Goal: Task Accomplishment & Management: Use online tool/utility

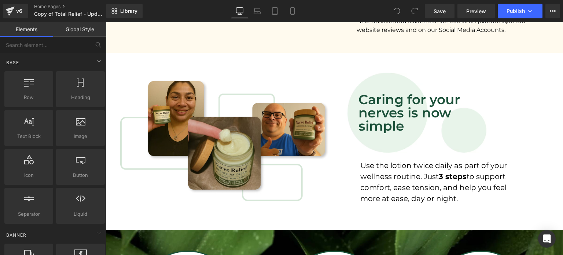
scroll to position [1018, 0]
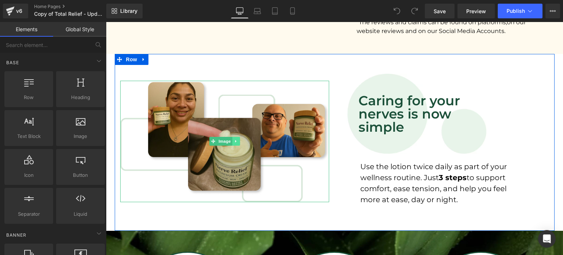
click at [235, 141] on icon at bounding box center [235, 141] width 1 height 3
click at [209, 139] on link "Image" at bounding box center [209, 141] width 23 height 9
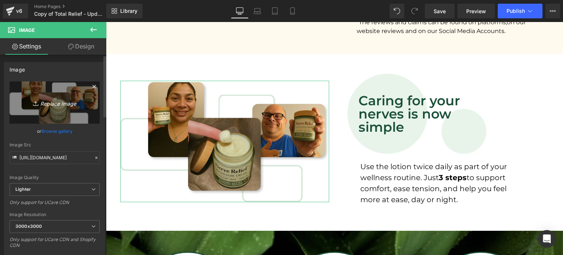
click at [55, 107] on link "Replace Image" at bounding box center [55, 102] width 90 height 42
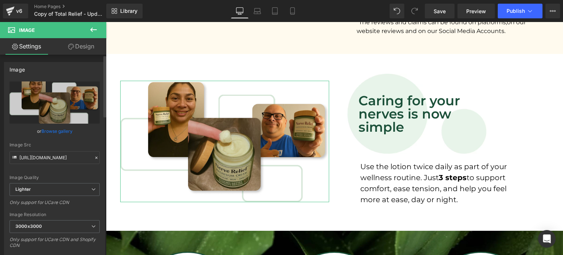
click at [60, 131] on link "Browse gallery" at bounding box center [56, 131] width 31 height 13
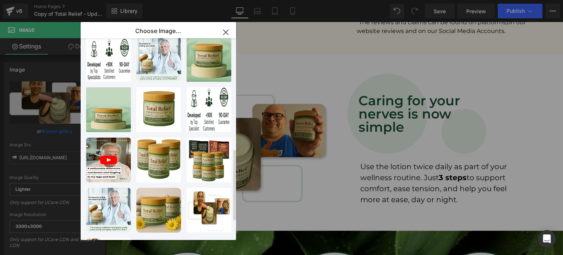
scroll to position [362, 0]
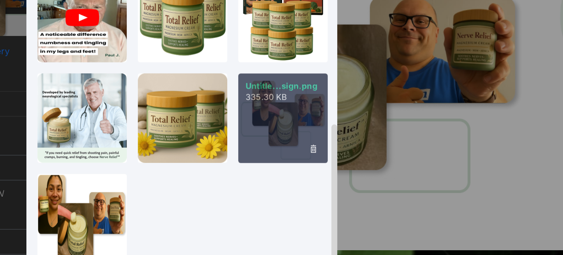
click at [218, 168] on div "Untitle...sign.png 335.30 KB" at bounding box center [209, 164] width 45 height 45
type input "[URL][DOMAIN_NAME]"
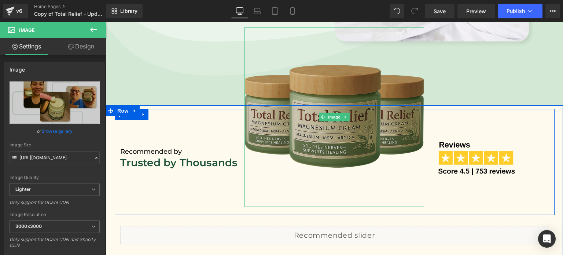
scroll to position [318, 0]
click at [298, 121] on img at bounding box center [335, 117] width 180 height 180
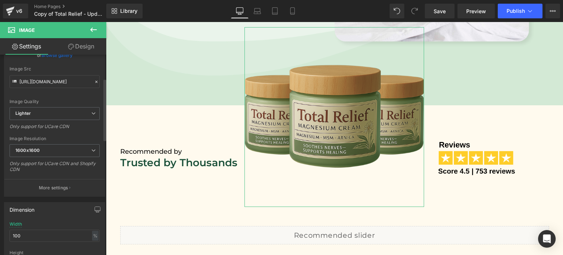
scroll to position [76, 0]
click at [81, 150] on span "1600x1600" at bounding box center [55, 150] width 90 height 13
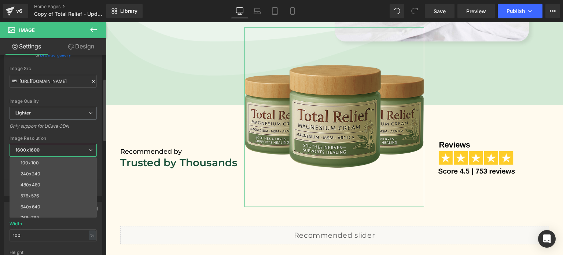
click at [81, 150] on span "1600x1600" at bounding box center [53, 150] width 87 height 13
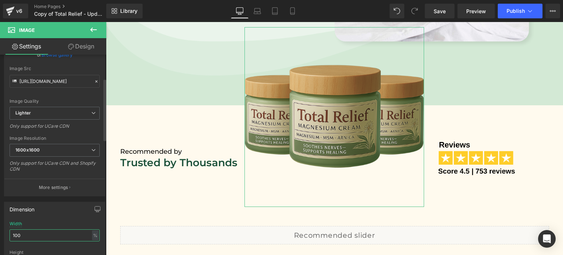
click at [54, 233] on input "100" at bounding box center [55, 235] width 90 height 12
type input "104"
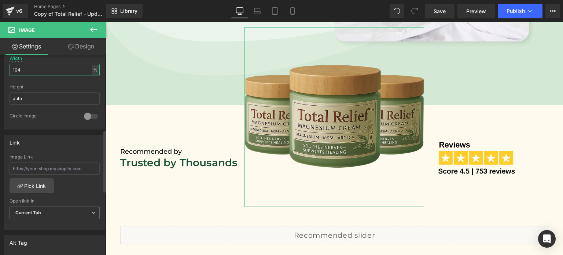
scroll to position [242, 0]
click at [77, 96] on input "auto" at bounding box center [55, 98] width 90 height 12
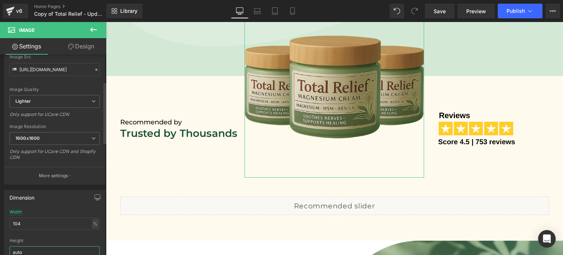
scroll to position [89, 0]
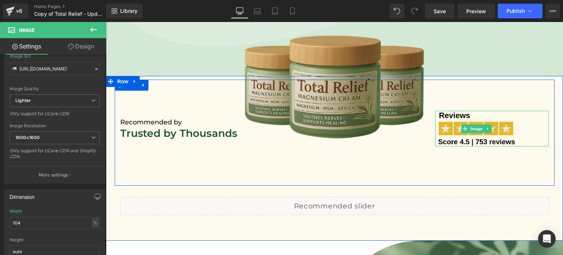
click at [474, 116] on img at bounding box center [476, 129] width 83 height 36
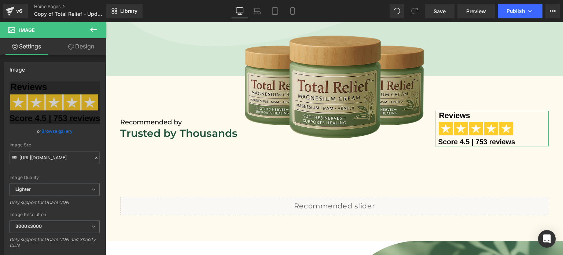
click at [89, 47] on link "Design" at bounding box center [81, 46] width 53 height 16
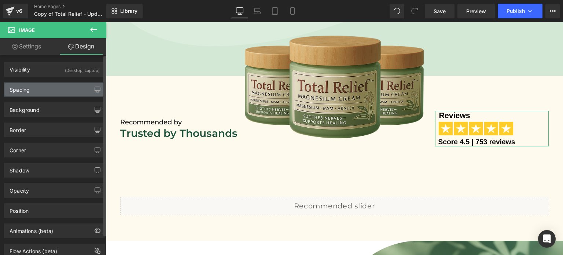
click at [58, 82] on div "Spacing" at bounding box center [54, 89] width 100 height 14
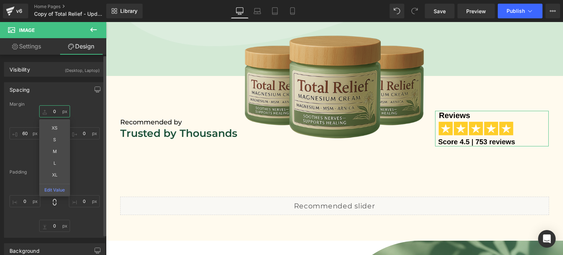
click at [57, 110] on input "0" at bounding box center [54, 111] width 31 height 12
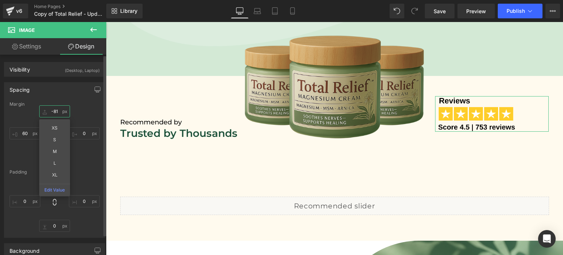
type input "-80"
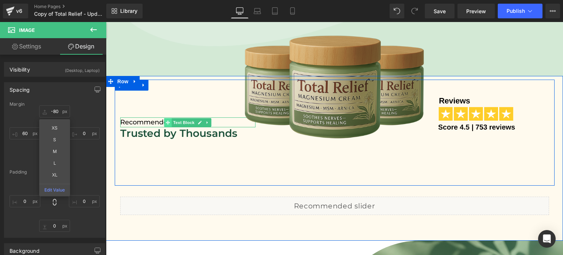
click at [164, 120] on span at bounding box center [168, 122] width 8 height 9
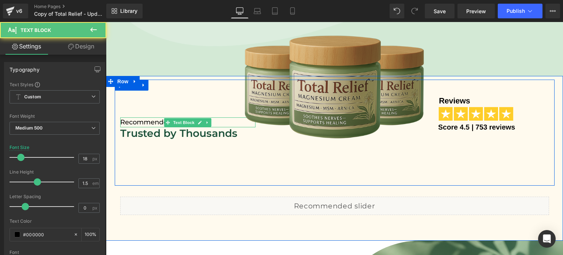
click at [128, 121] on span "Recommended by" at bounding box center [151, 122] width 62 height 8
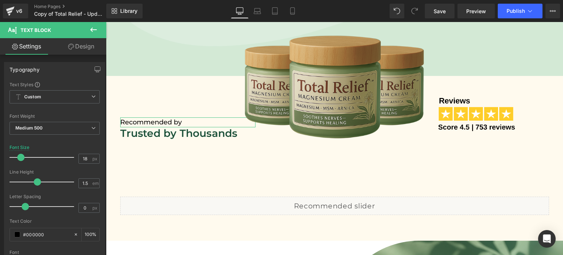
click at [81, 45] on link "Design" at bounding box center [81, 46] width 53 height 16
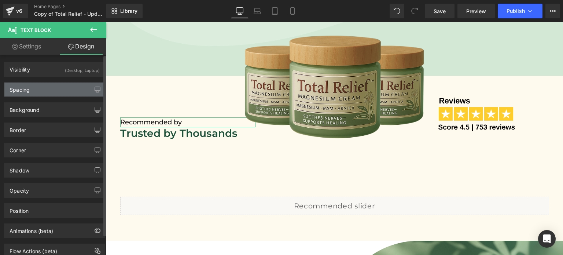
click at [58, 84] on div "Spacing" at bounding box center [54, 89] width 100 height 14
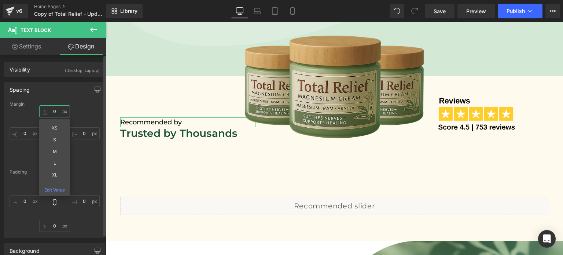
click at [54, 110] on input "text" at bounding box center [54, 111] width 31 height 12
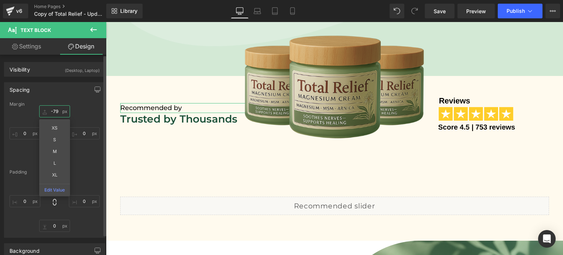
type input "-80"
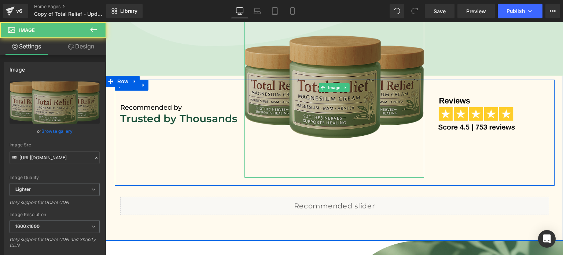
click at [311, 91] on img at bounding box center [335, 88] width 180 height 180
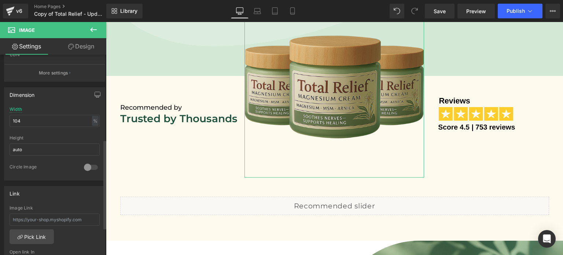
scroll to position [191, 0]
click at [46, 119] on input "104" at bounding box center [55, 120] width 90 height 12
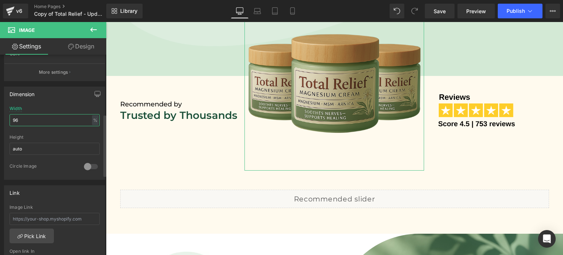
type input "95"
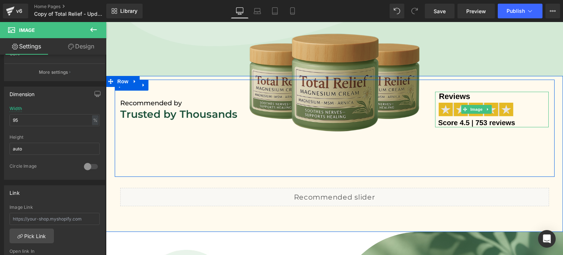
click at [456, 109] on img at bounding box center [476, 110] width 83 height 36
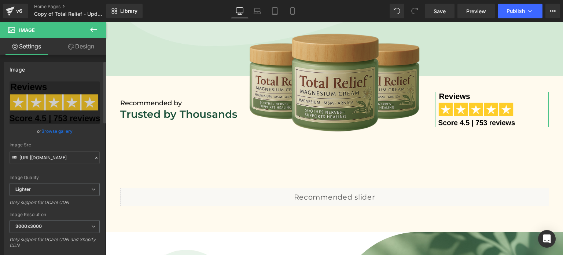
scroll to position [73, 0]
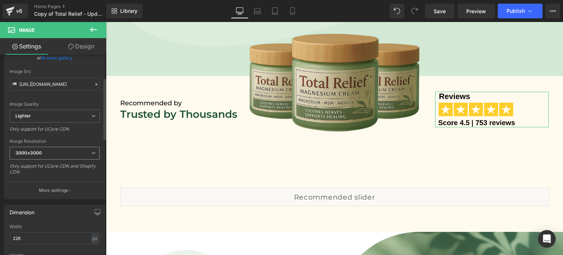
click at [70, 154] on span "3000x3000" at bounding box center [55, 153] width 90 height 13
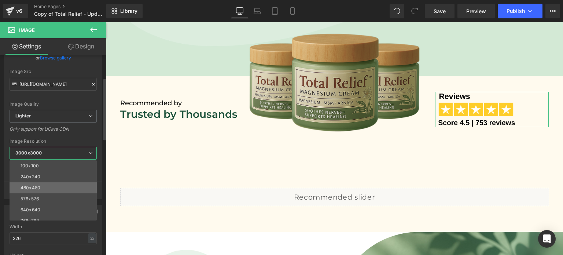
scroll to position [105, 0]
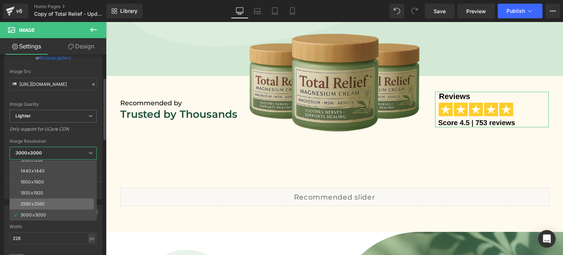
click at [67, 201] on li "2560x2560" at bounding box center [55, 203] width 91 height 11
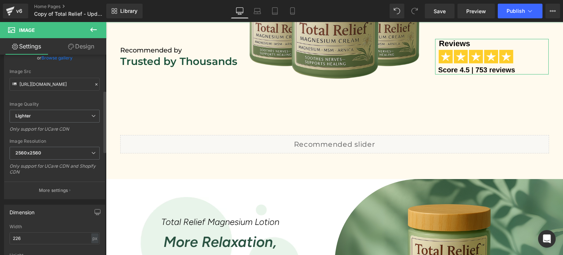
scroll to position [119, 0]
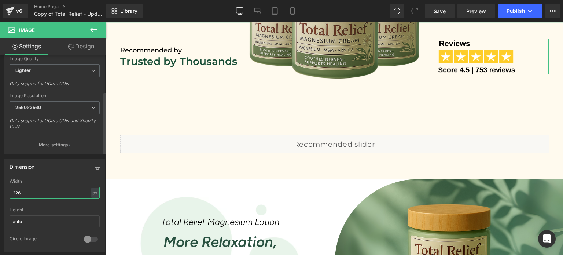
click at [47, 192] on input "226" at bounding box center [55, 193] width 90 height 12
type input "221"
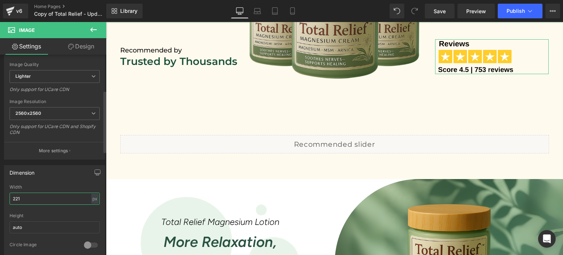
scroll to position [114, 0]
click at [81, 46] on link "Design" at bounding box center [81, 46] width 53 height 16
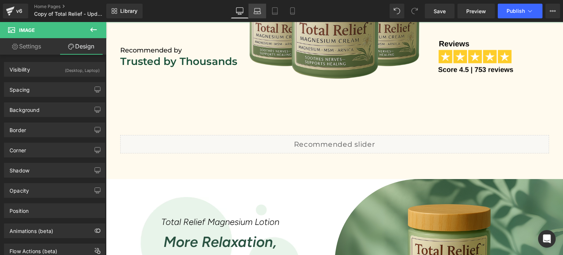
click at [262, 10] on link "Laptop" at bounding box center [258, 11] width 18 height 15
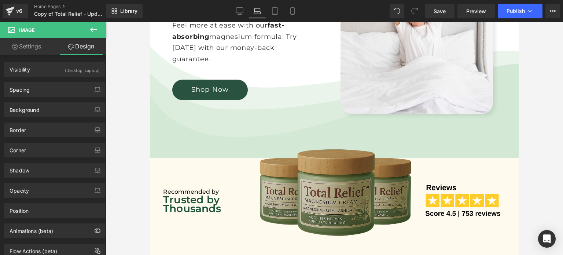
scroll to position [180, 0]
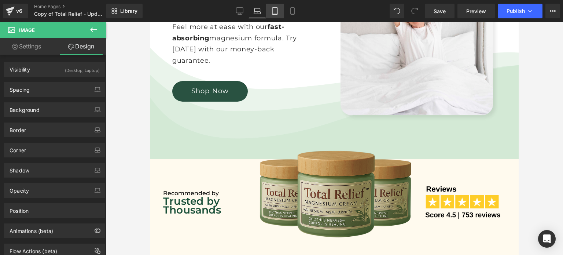
click at [275, 8] on icon at bounding box center [274, 10] width 7 height 7
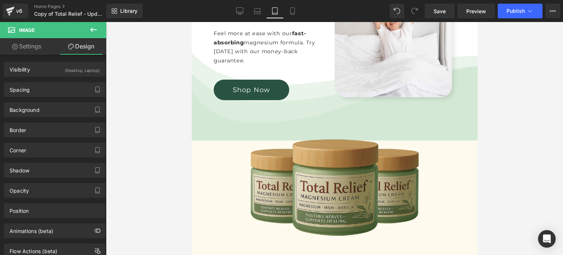
scroll to position [58, 0]
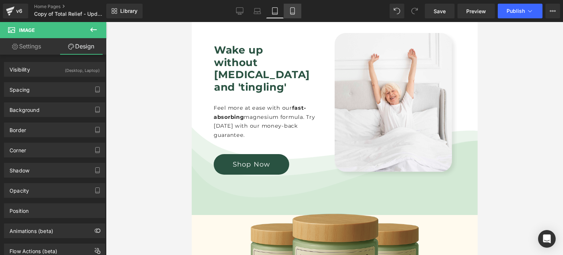
click at [292, 5] on link "Mobile" at bounding box center [293, 11] width 18 height 15
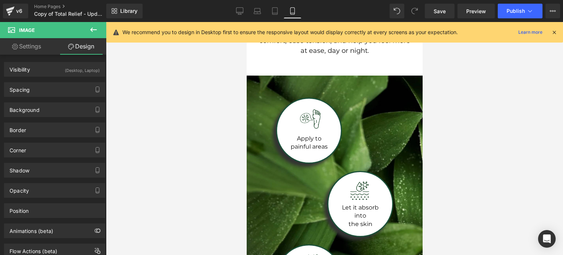
scroll to position [1321, 0]
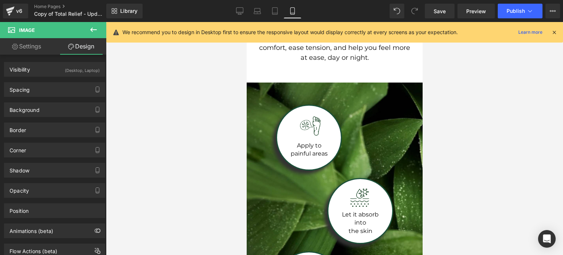
click at [554, 32] on icon at bounding box center [554, 32] width 7 height 7
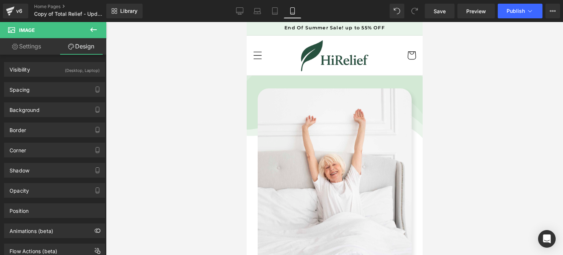
scroll to position [0, 0]
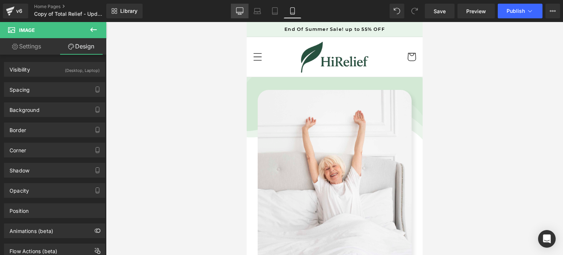
click at [241, 10] on icon at bounding box center [239, 10] width 7 height 7
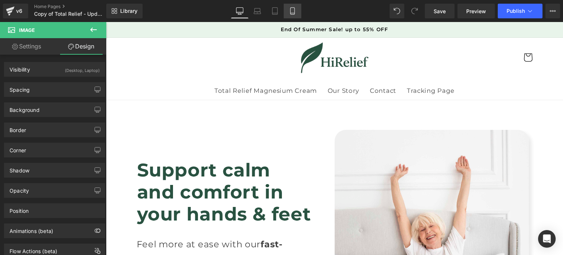
click at [290, 9] on icon at bounding box center [292, 10] width 7 height 7
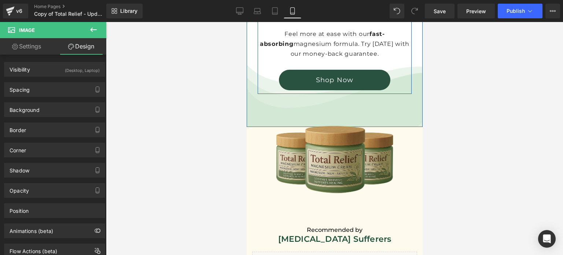
scroll to position [290, 0]
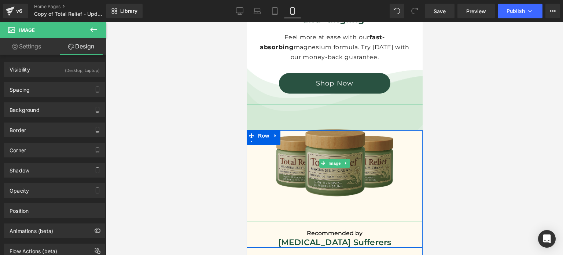
click at [326, 192] on img at bounding box center [334, 162] width 117 height 117
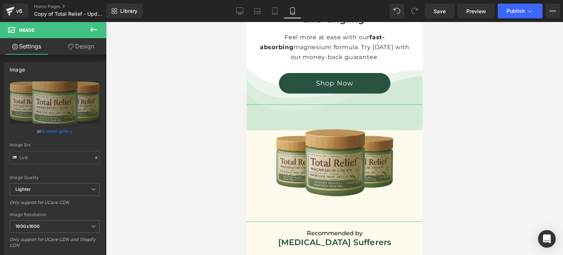
click at [76, 43] on link "Design" at bounding box center [81, 46] width 53 height 16
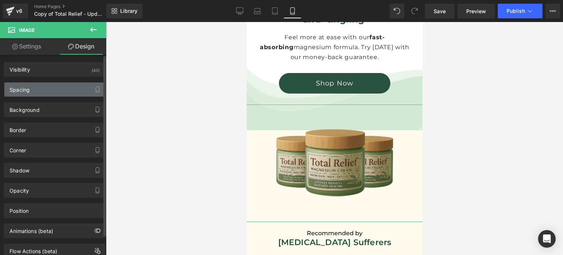
click at [60, 91] on div "Spacing" at bounding box center [54, 89] width 100 height 14
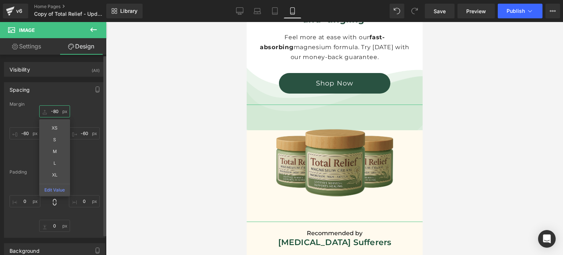
click at [60, 108] on input "text" at bounding box center [54, 111] width 31 height 12
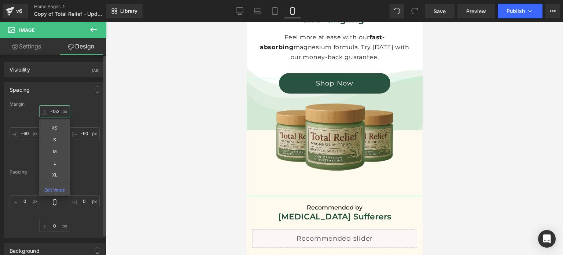
type input "-153"
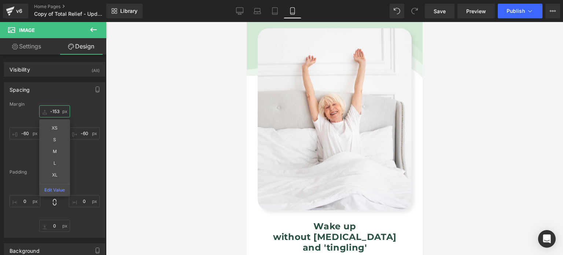
scroll to position [0, 0]
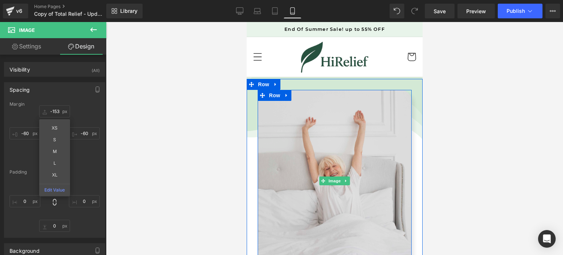
click at [306, 130] on img at bounding box center [334, 181] width 154 height 182
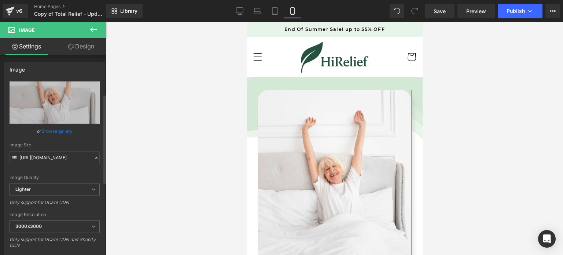
scroll to position [154, 0]
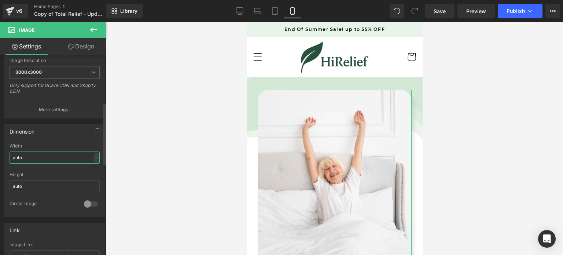
click at [52, 158] on input "auto" at bounding box center [55, 157] width 90 height 12
click at [92, 158] on div "px" at bounding box center [94, 158] width 7 height 10
click at [92, 170] on li "%" at bounding box center [94, 169] width 9 height 11
click at [49, 154] on input "1002" at bounding box center [55, 157] width 90 height 12
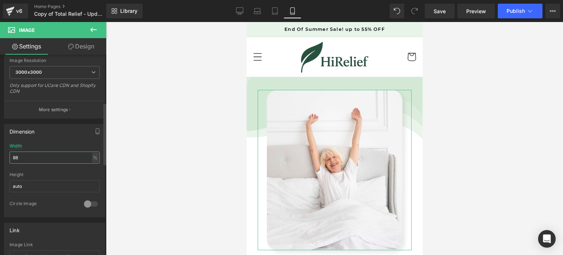
type input "87"
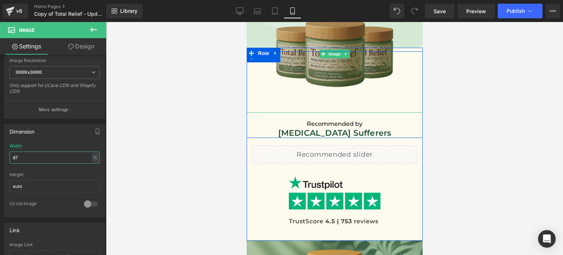
scroll to position [348, 0]
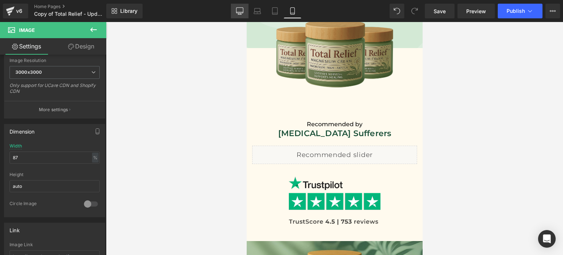
click at [236, 11] on link "Desktop" at bounding box center [240, 11] width 18 height 15
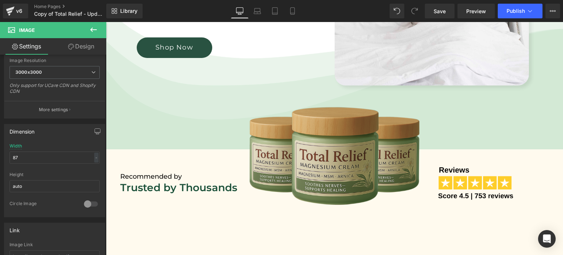
scroll to position [258, 0]
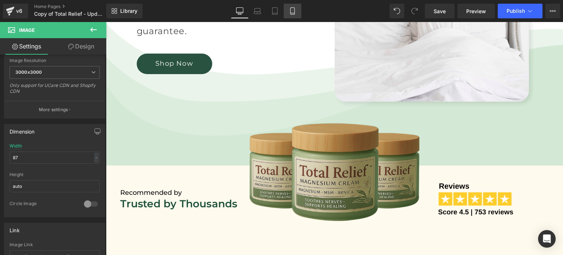
click at [296, 11] on icon at bounding box center [292, 10] width 7 height 7
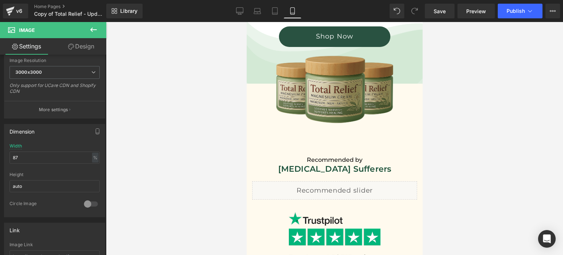
scroll to position [365, 0]
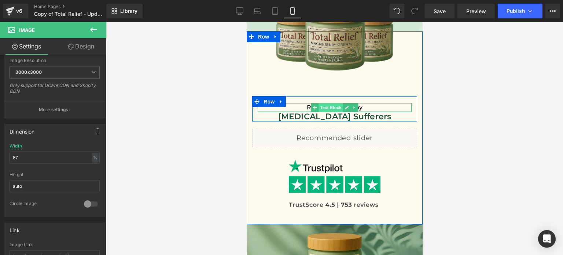
click at [335, 103] on span "Text Block" at bounding box center [330, 107] width 24 height 9
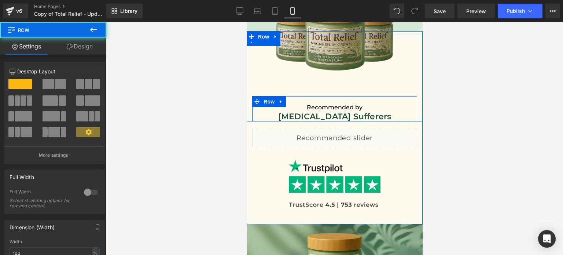
click at [348, 98] on div "Recommended by Text Block [MEDICAL_DATA] Sufferers Text Block Row" at bounding box center [334, 108] width 165 height 25
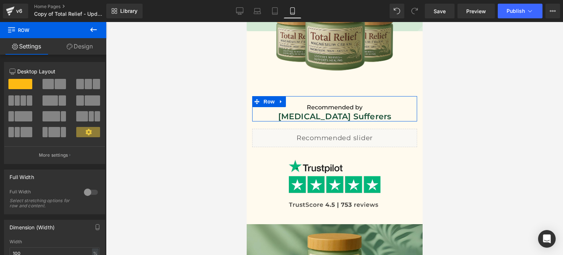
click at [77, 47] on link "Design" at bounding box center [79, 46] width 53 height 16
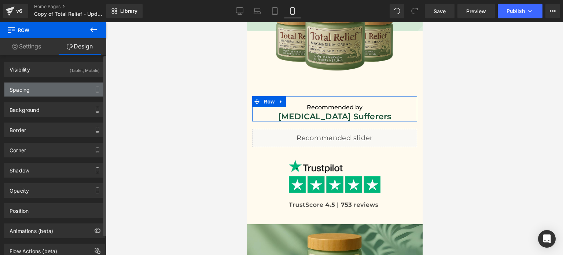
click at [52, 92] on div "Spacing" at bounding box center [54, 89] width 100 height 14
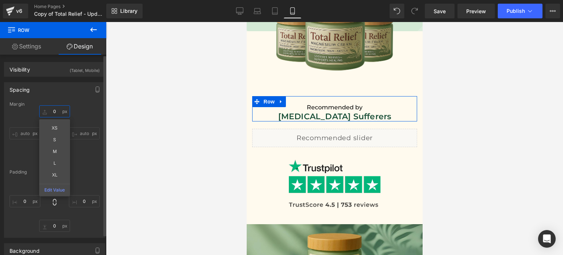
click at [56, 110] on input "text" at bounding box center [54, 111] width 31 height 12
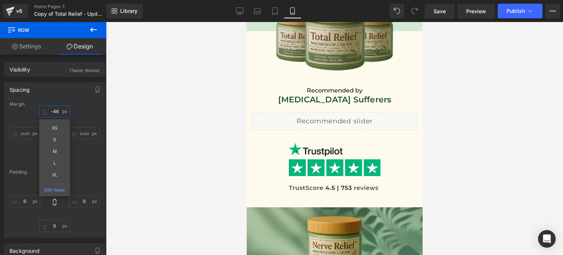
type input "-45"
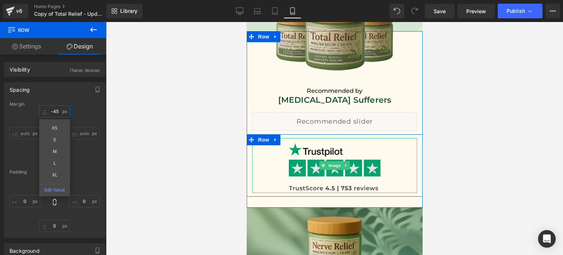
scroll to position [404, 0]
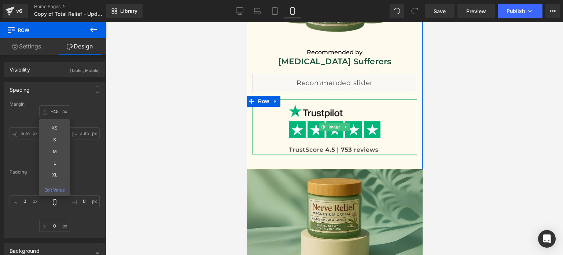
click at [378, 112] on div at bounding box center [334, 126] width 165 height 55
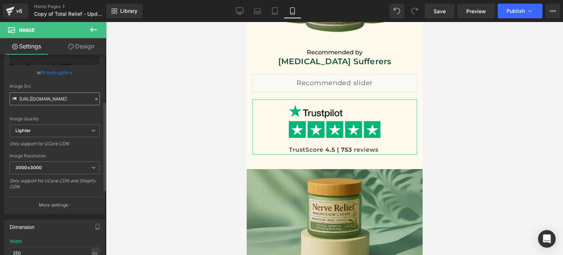
scroll to position [154, 0]
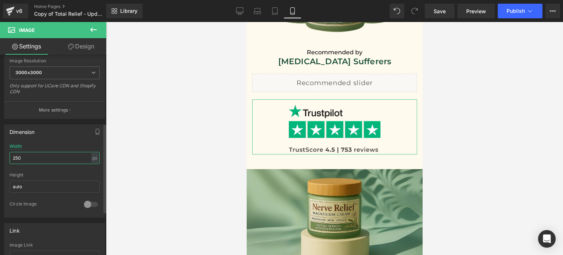
click at [44, 157] on input "250" at bounding box center [55, 158] width 90 height 12
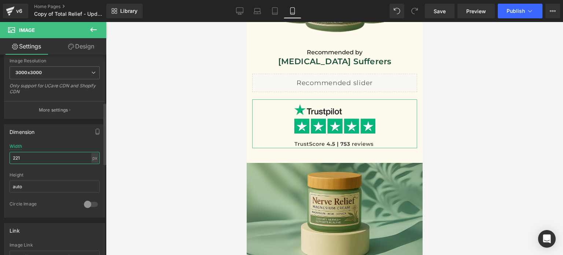
type input "220"
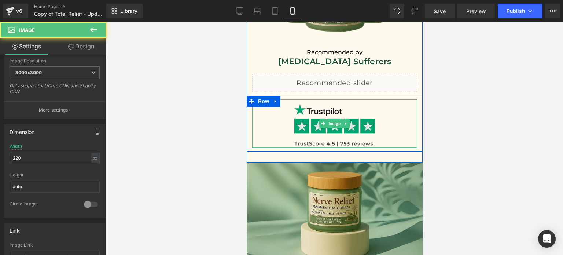
click at [329, 117] on img at bounding box center [334, 123] width 81 height 48
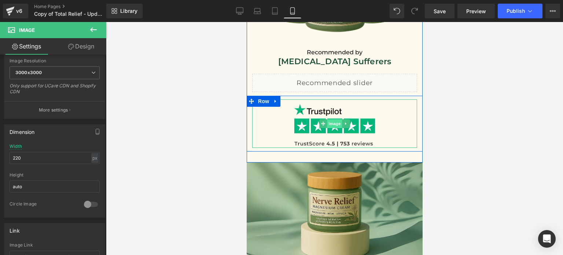
click at [330, 121] on span "Image" at bounding box center [334, 123] width 15 height 9
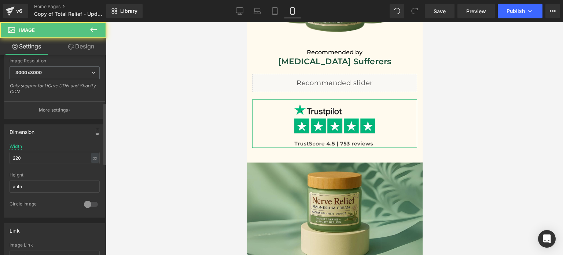
scroll to position [0, 0]
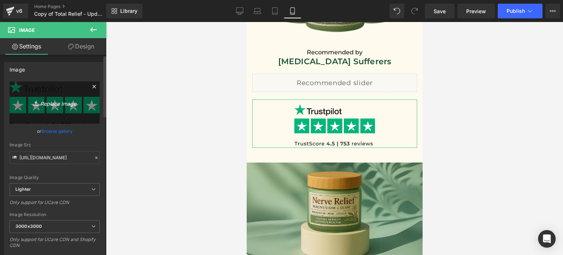
click at [54, 104] on icon "Replace Image" at bounding box center [54, 102] width 59 height 9
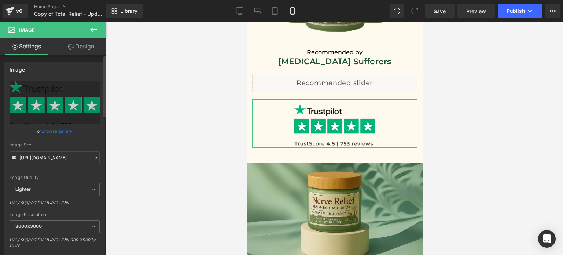
click at [53, 129] on link "Browse gallery" at bounding box center [56, 131] width 31 height 13
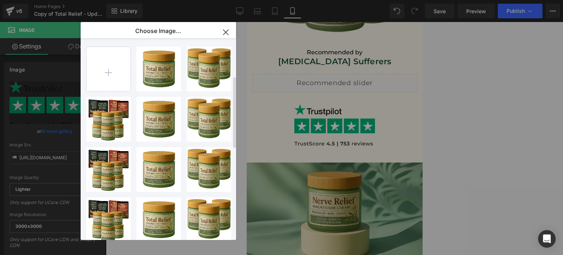
scroll to position [362, 0]
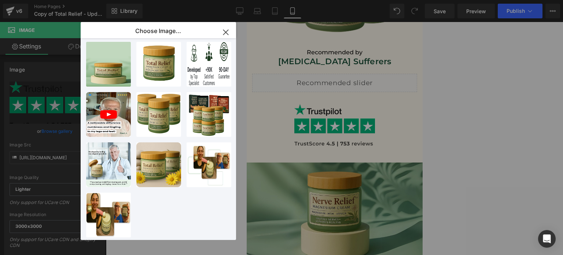
click at [224, 33] on icon "button" at bounding box center [226, 32] width 12 height 12
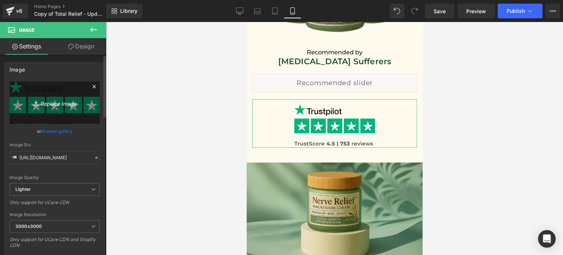
click at [55, 103] on icon "Replace Image" at bounding box center [54, 102] width 59 height 9
type input "C:\fakepath\Reviews (1).png"
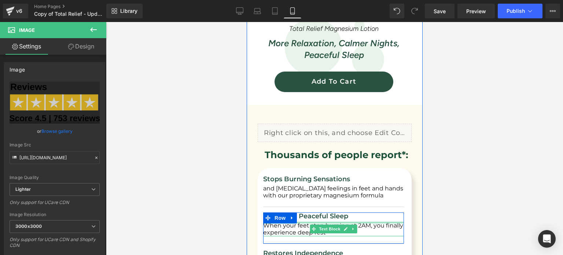
scroll to position [645, 0]
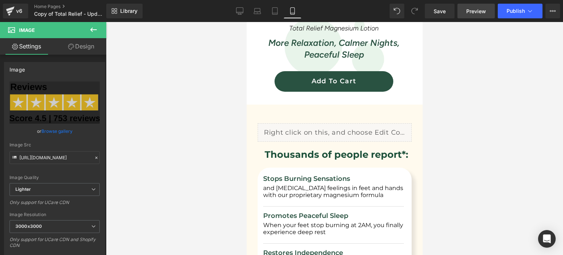
click at [474, 14] on span "Preview" at bounding box center [476, 11] width 20 height 8
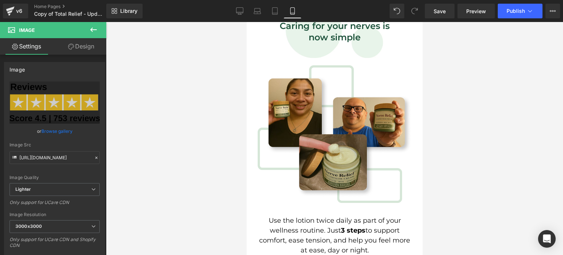
scroll to position [1041, 0]
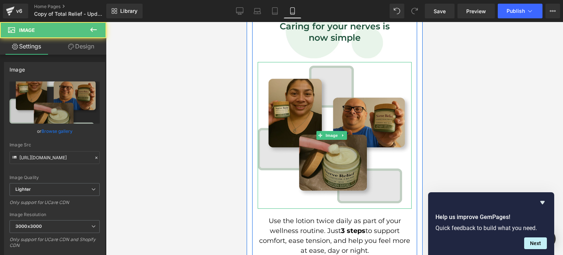
click at [340, 115] on img at bounding box center [334, 135] width 154 height 147
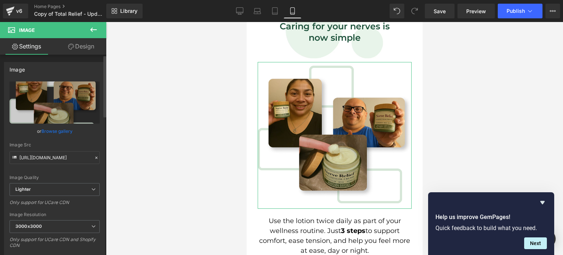
click at [60, 130] on link "Browse gallery" at bounding box center [56, 131] width 31 height 13
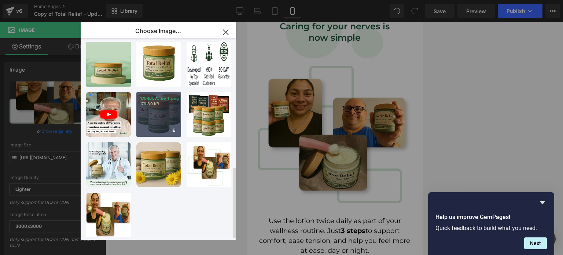
scroll to position [362, 0]
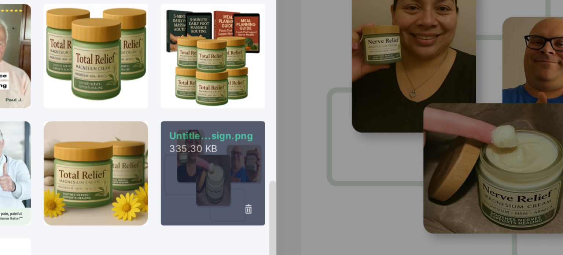
click at [208, 157] on div "Untitle...sign.png 335.30 KB" at bounding box center [209, 164] width 45 height 45
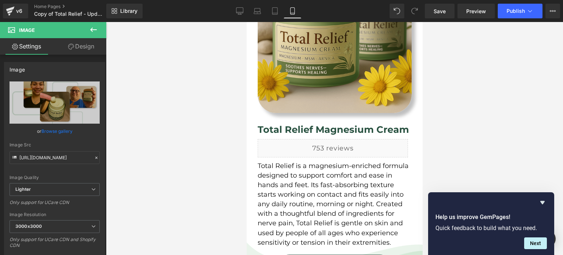
scroll to position [1716, 0]
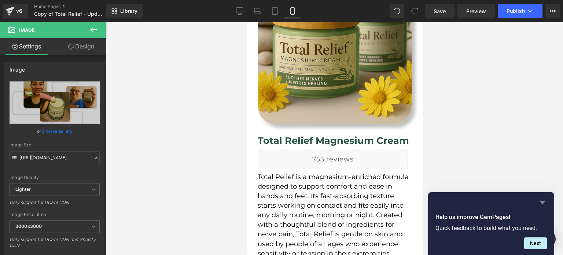
click at [543, 203] on icon "Hide survey" at bounding box center [542, 202] width 4 height 3
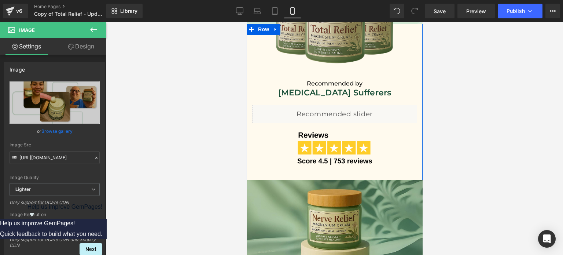
scroll to position [372, 0]
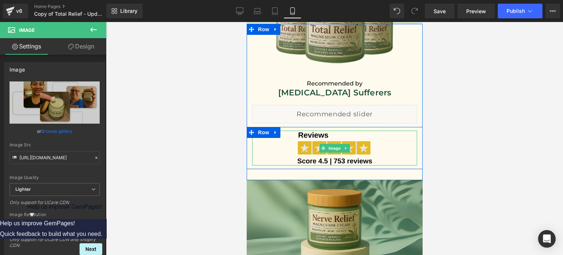
click at [303, 135] on img at bounding box center [334, 148] width 81 height 35
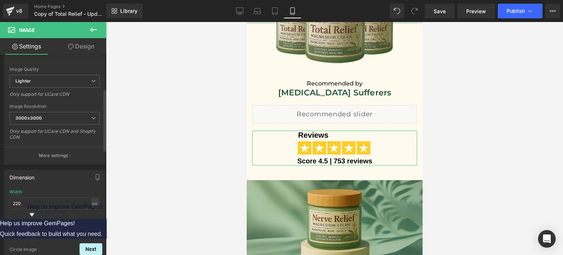
scroll to position [110, 0]
click at [41, 198] on input "220" at bounding box center [55, 201] width 90 height 12
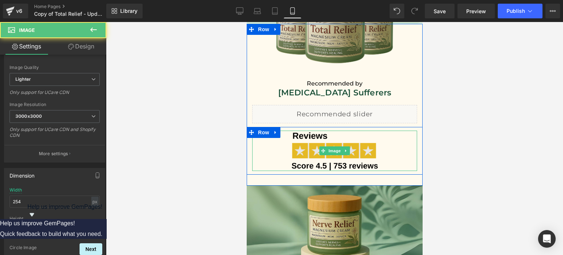
click at [303, 150] on img at bounding box center [334, 151] width 93 height 40
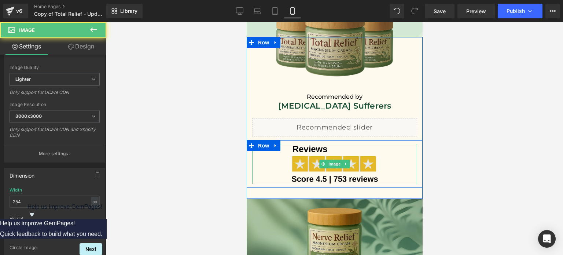
scroll to position [358, 0]
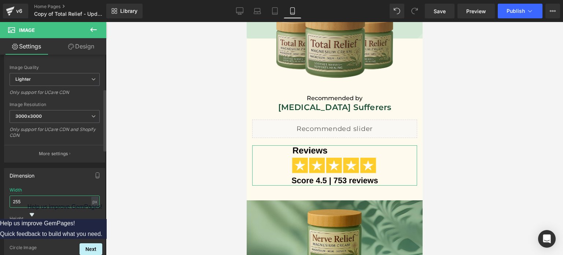
click at [27, 201] on input "255" at bounding box center [55, 201] width 90 height 12
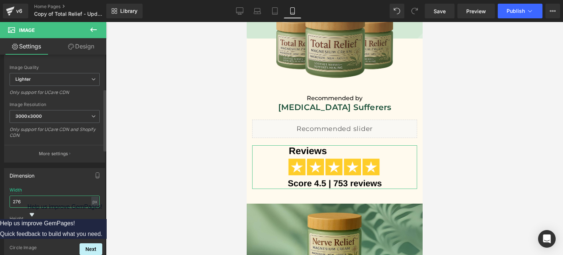
type input "275"
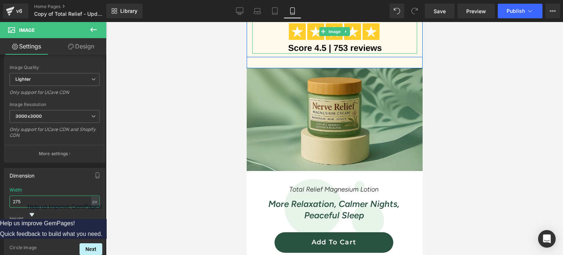
scroll to position [478, 0]
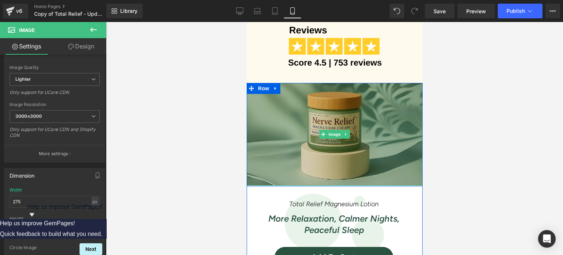
click at [329, 129] on img at bounding box center [334, 134] width 176 height 103
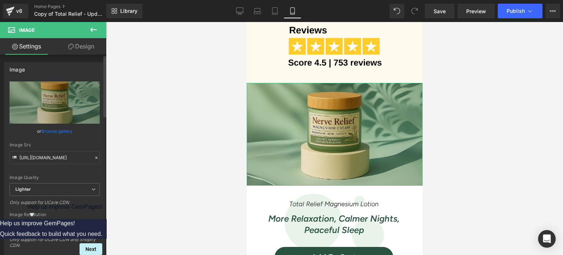
click at [58, 129] on link "Browse gallery" at bounding box center [56, 131] width 31 height 13
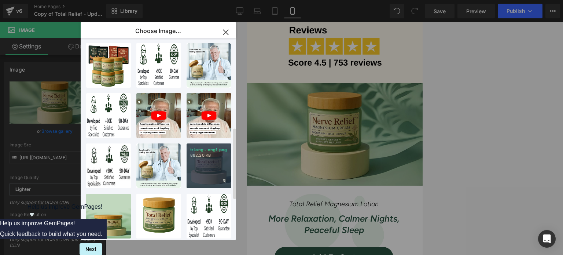
scroll to position [260, 0]
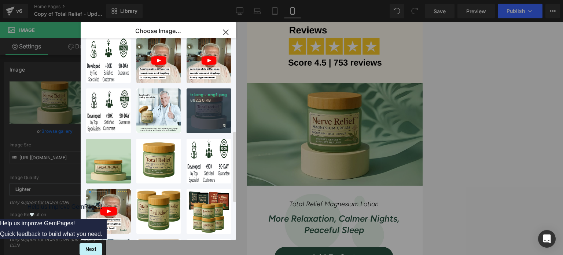
click at [201, 108] on div "tr long...ong1.png 882.20 KB" at bounding box center [209, 110] width 45 height 45
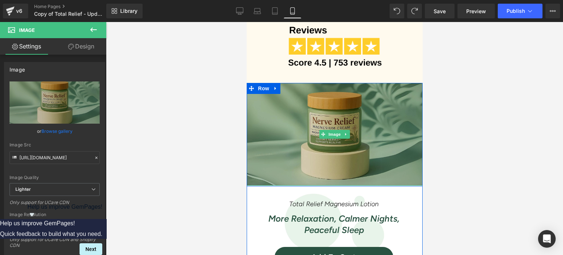
scroll to position [513, 0]
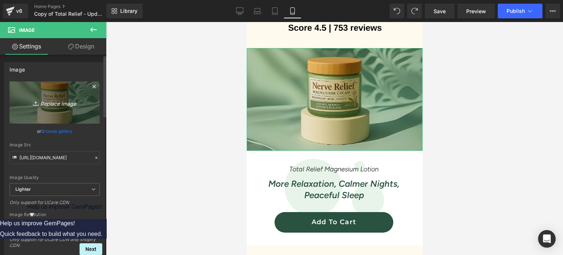
click at [70, 104] on icon "Replace Image" at bounding box center [54, 102] width 59 height 9
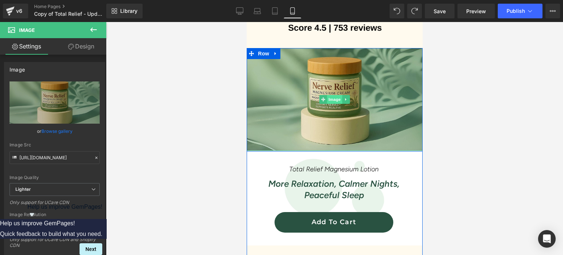
click at [332, 97] on span "Image" at bounding box center [334, 99] width 15 height 9
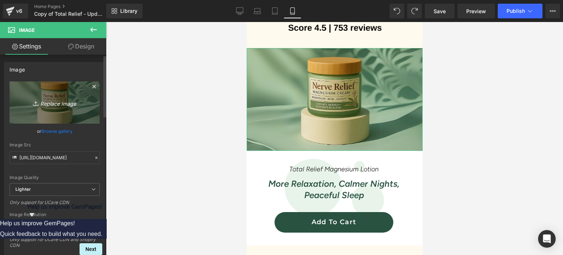
click at [56, 102] on icon "Replace Image" at bounding box center [54, 102] width 59 height 9
type input "C:\fakepath\Background.png"
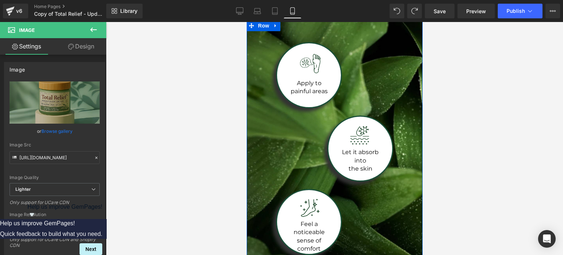
scroll to position [1304, 0]
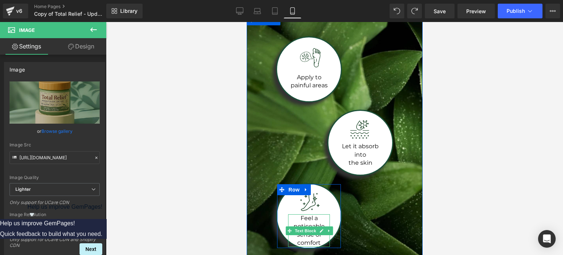
click at [304, 214] on p "Feel a noticeable sense of comfort" at bounding box center [309, 230] width 42 height 33
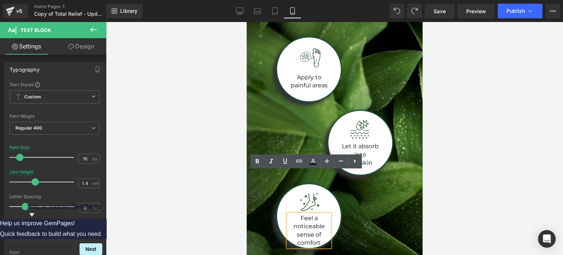
scroll to position [1348, 0]
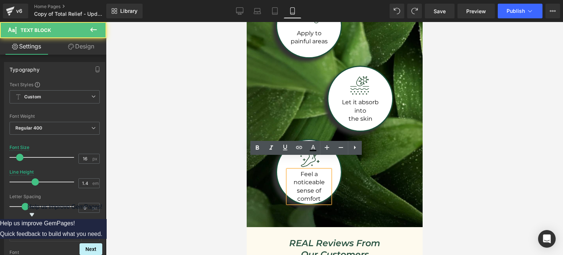
click at [307, 172] on p "Feel a noticeable sense of comfort" at bounding box center [309, 186] width 42 height 33
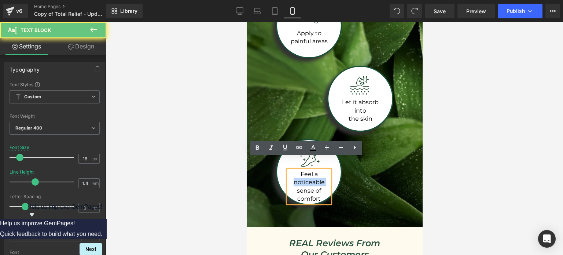
click at [307, 172] on p "Feel a noticeable sense of comfort" at bounding box center [309, 186] width 42 height 33
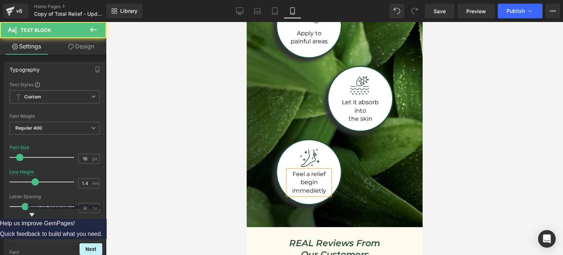
click at [314, 177] on p "Feel a relief begin immedietly" at bounding box center [309, 182] width 42 height 25
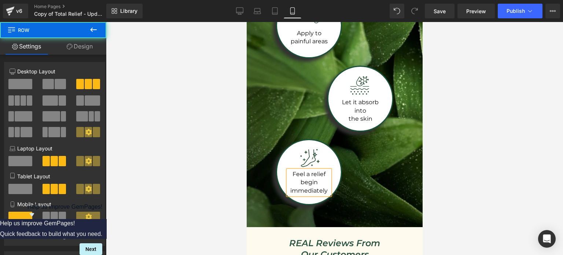
click at [374, 159] on div "Image Feel a relief begin immediately Text Block Row" at bounding box center [334, 187] width 132 height 66
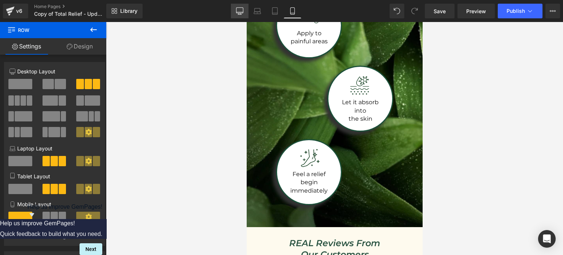
click at [240, 8] on icon at bounding box center [239, 10] width 7 height 7
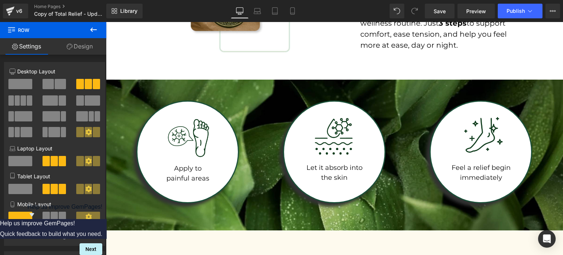
scroll to position [1167, 0]
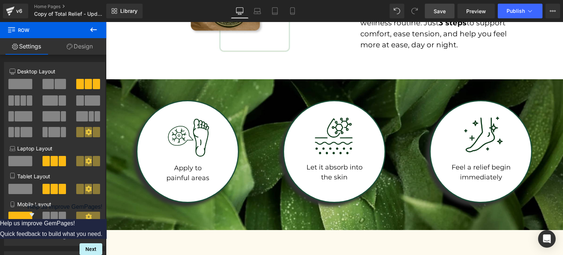
click at [435, 10] on span "Save" at bounding box center [440, 11] width 12 height 8
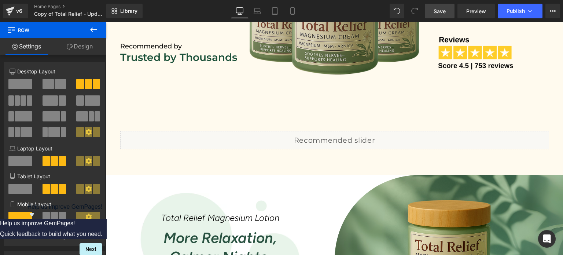
scroll to position [404, 0]
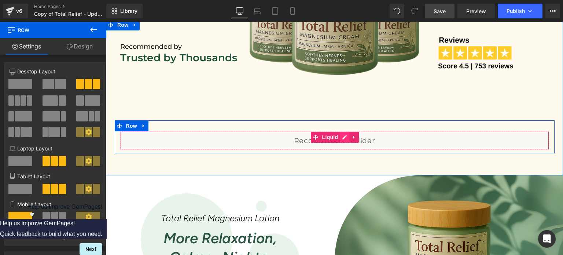
click at [340, 136] on div "Liquid" at bounding box center [334, 140] width 429 height 18
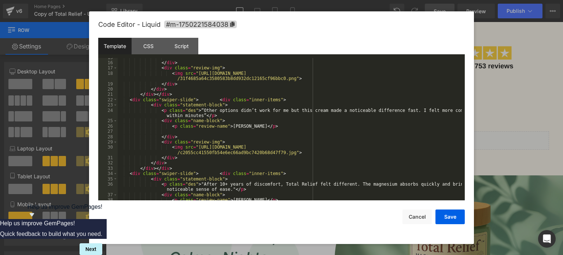
scroll to position [113, 0]
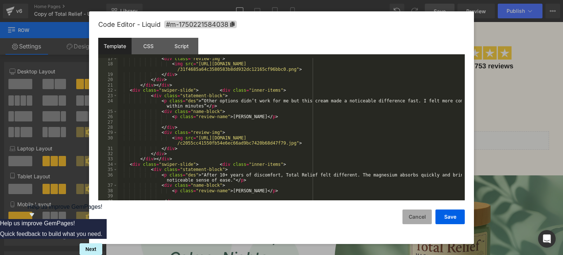
click at [417, 210] on button "Cancel" at bounding box center [417, 216] width 29 height 15
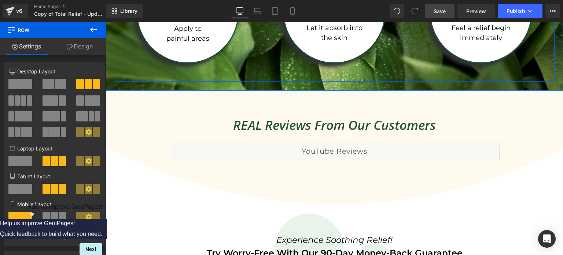
scroll to position [1202, 0]
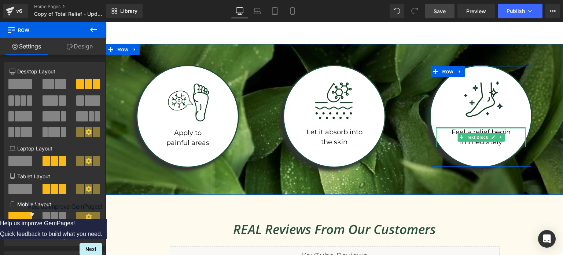
click at [469, 128] on div at bounding box center [480, 128] width 89 height 2
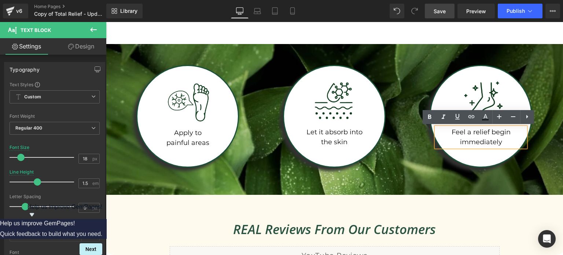
click at [470, 132] on p "Feel a relief begin immediately" at bounding box center [480, 137] width 89 height 20
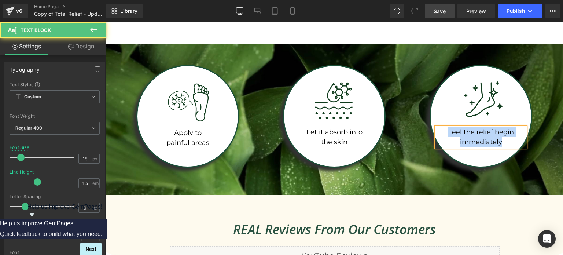
click at [496, 139] on p "Feel the relief begin immediately" at bounding box center [480, 137] width 89 height 20
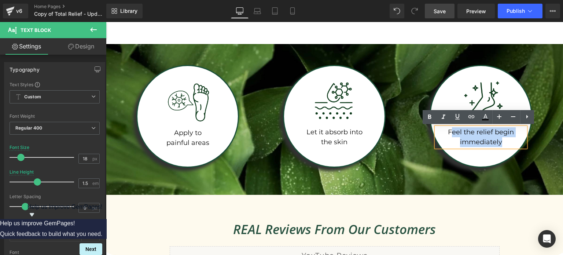
drag, startPoint x: 501, startPoint y: 139, endPoint x: 451, endPoint y: 130, distance: 51.1
click at [451, 130] on p "Feel the relief begin immediately" at bounding box center [480, 137] width 89 height 20
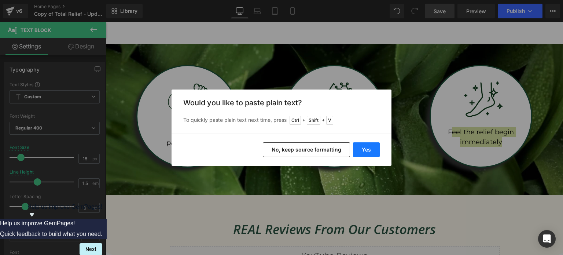
click at [363, 144] on button "Yes" at bounding box center [366, 149] width 27 height 15
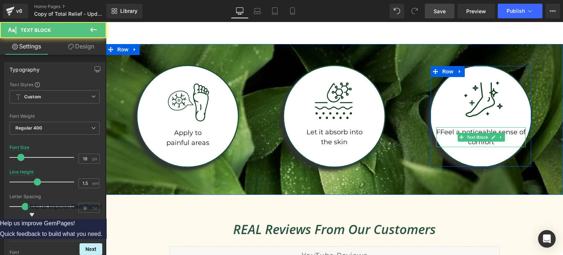
click at [438, 131] on p "FFeel a noticeable sense of comfort" at bounding box center [480, 137] width 89 height 20
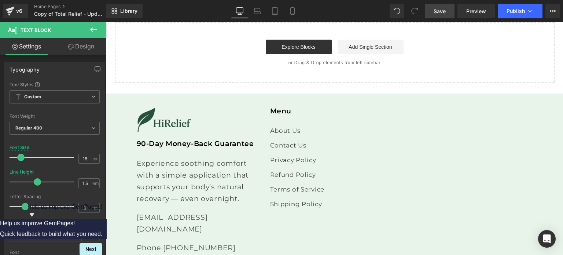
scroll to position [2036, 0]
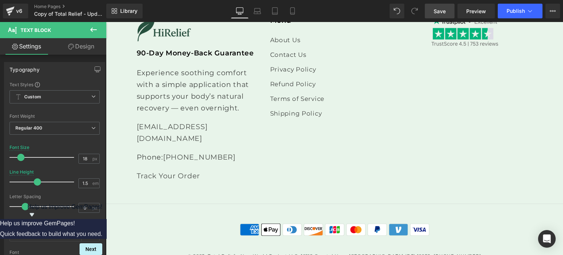
click at [440, 7] on span "Save" at bounding box center [440, 11] width 12 height 8
click at [289, 10] on icon at bounding box center [292, 10] width 7 height 7
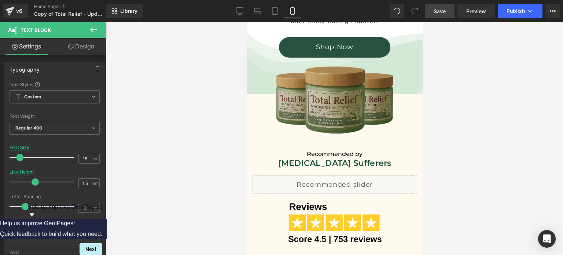
scroll to position [318, 0]
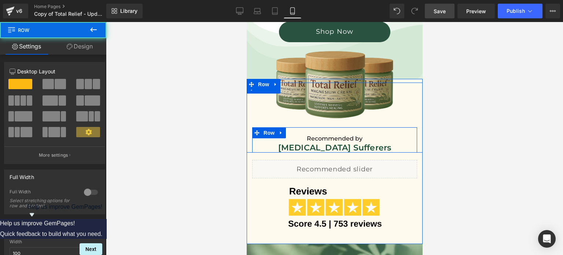
click at [298, 131] on div "Recommended by Text Block [MEDICAL_DATA] Sufferers Text Block Row" at bounding box center [334, 139] width 165 height 25
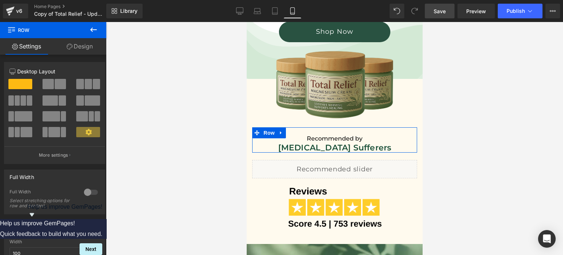
click at [81, 47] on link "Design" at bounding box center [79, 46] width 53 height 16
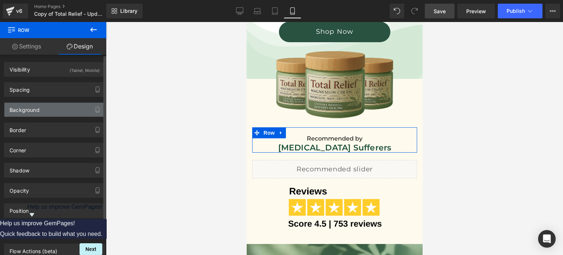
scroll to position [18, 0]
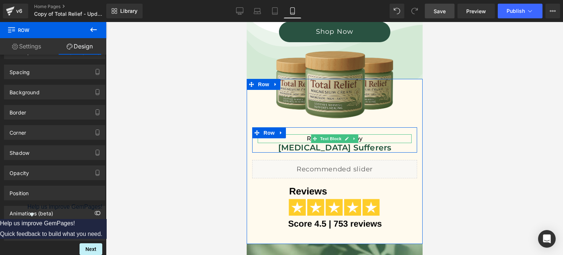
click at [322, 140] on span "Text Block" at bounding box center [330, 138] width 24 height 9
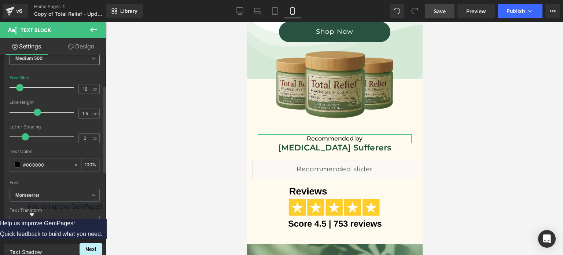
scroll to position [71, 0]
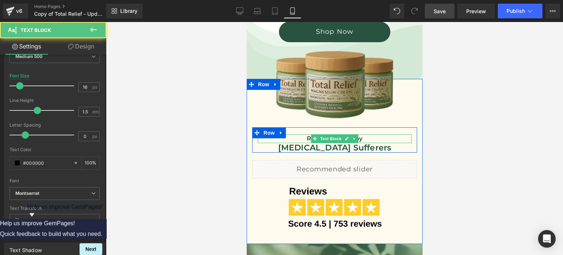
click at [285, 136] on p "Recommended by" at bounding box center [334, 138] width 154 height 9
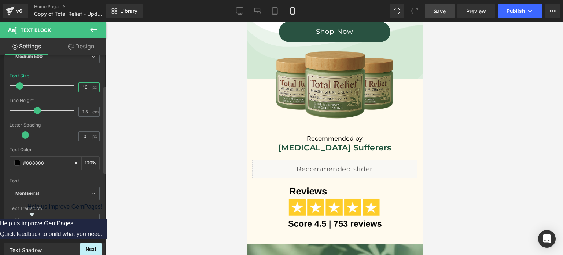
click at [86, 87] on input "16" at bounding box center [85, 86] width 13 height 9
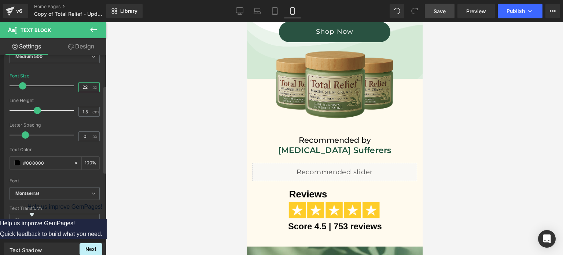
type input "23"
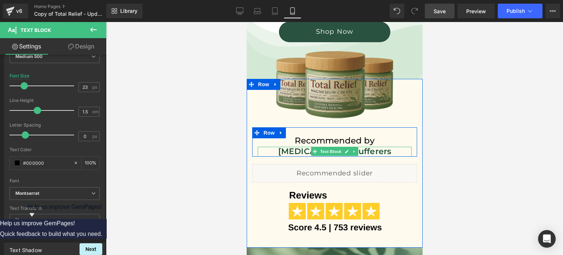
click at [297, 150] on p "[MEDICAL_DATA] Sufferers" at bounding box center [334, 152] width 154 height 10
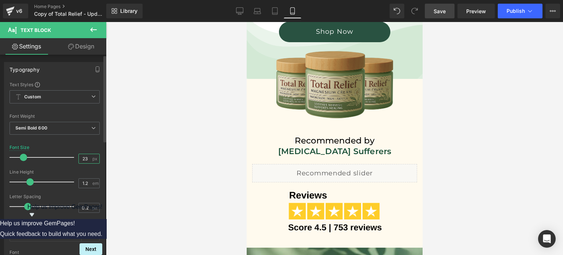
click at [86, 155] on input "23" at bounding box center [85, 158] width 13 height 9
type input "28"
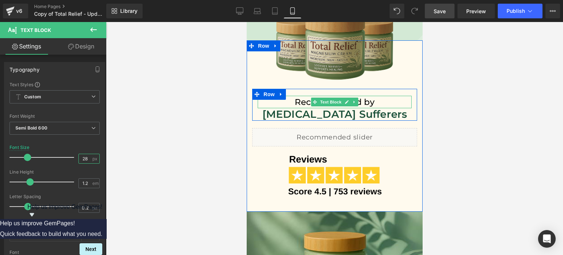
scroll to position [400, 0]
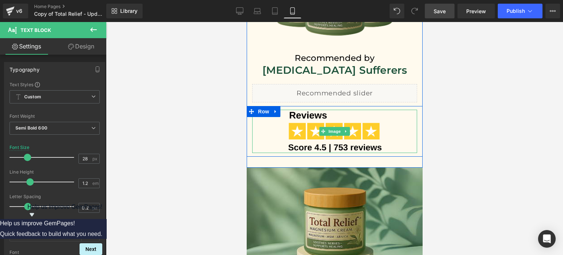
click at [399, 127] on div at bounding box center [334, 132] width 165 height 44
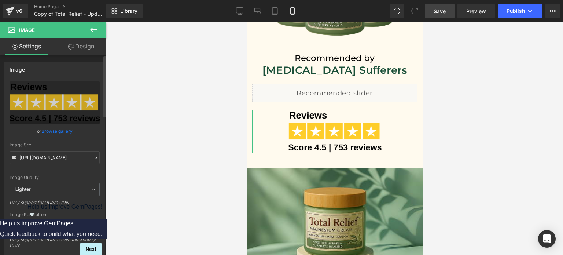
scroll to position [180, 0]
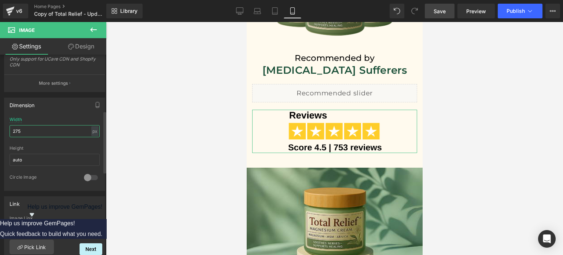
click at [31, 131] on input "275" at bounding box center [55, 131] width 90 height 12
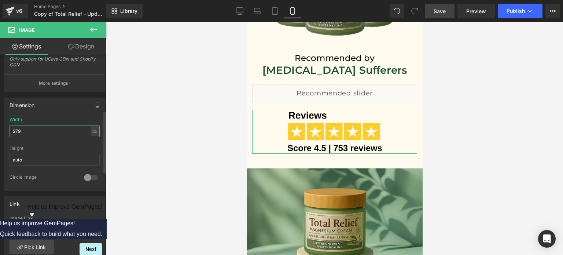
type input "280"
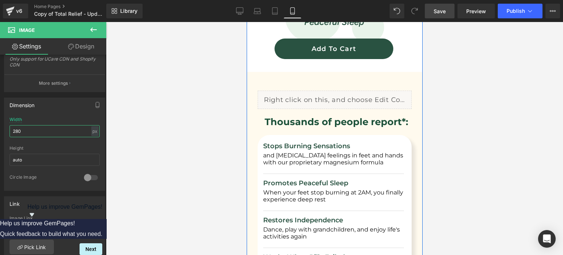
scroll to position [757, 0]
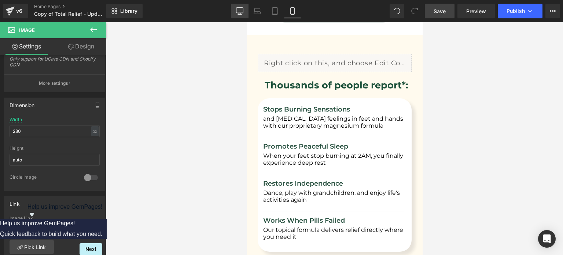
click at [240, 12] on icon at bounding box center [239, 12] width 7 height 0
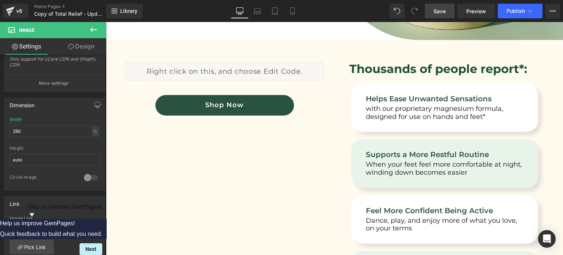
scroll to position [713, 0]
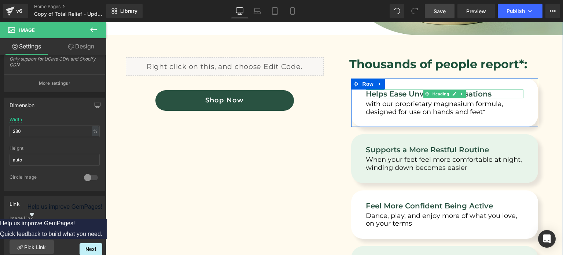
click at [392, 92] on h1 "Helps Ease Unwanted Sensations" at bounding box center [445, 93] width 158 height 9
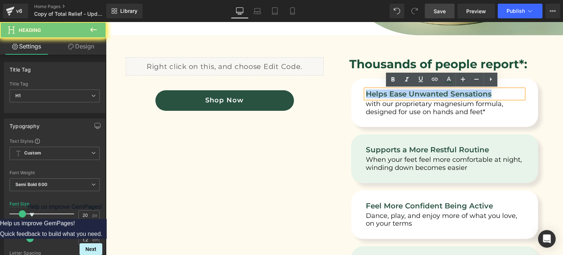
click at [392, 92] on h1 "Helps Ease Unwanted Sensations" at bounding box center [445, 93] width 158 height 9
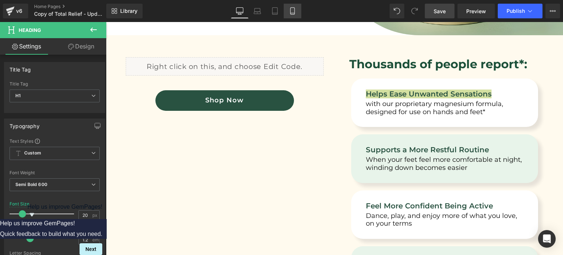
click at [296, 8] on icon at bounding box center [292, 10] width 7 height 7
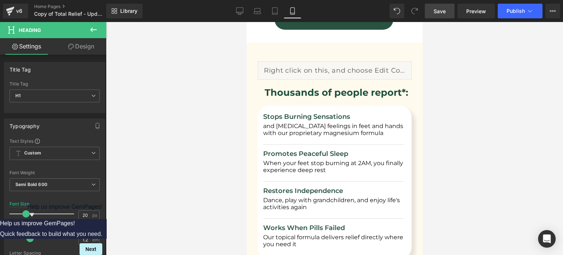
scroll to position [749, 0]
click at [325, 114] on div "Stops Burning Sensations Heading and [MEDICAL_DATA] feelings in feet and hands …" at bounding box center [333, 129] width 141 height 32
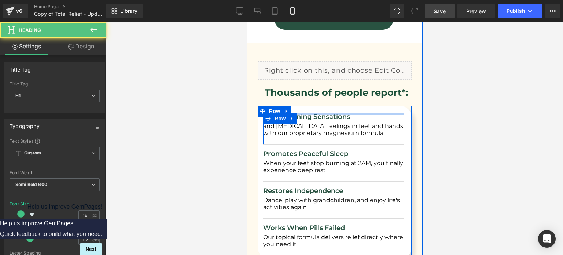
click at [325, 114] on div at bounding box center [333, 114] width 141 height 2
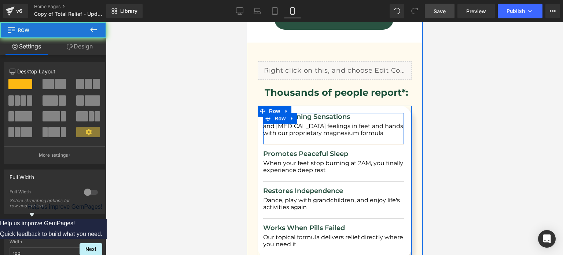
click at [325, 114] on div at bounding box center [333, 114] width 141 height 2
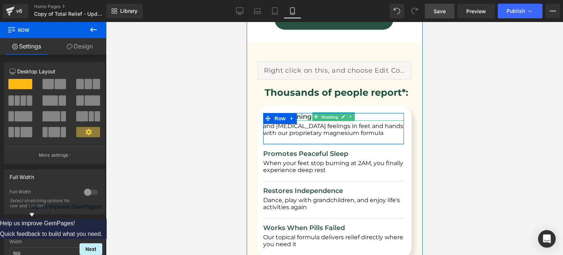
click at [327, 118] on span "Heading" at bounding box center [330, 117] width 20 height 9
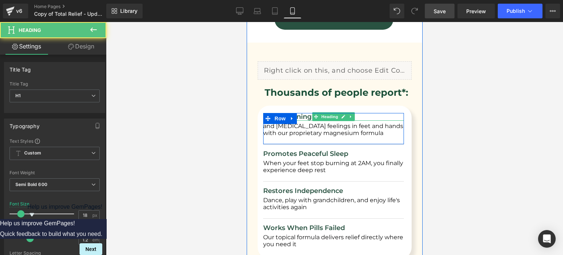
click at [367, 114] on h1 "Stops Burning Sensations" at bounding box center [333, 117] width 141 height 8
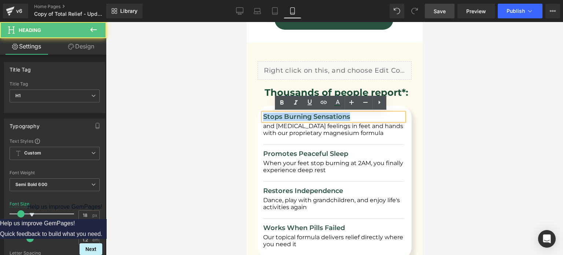
click at [367, 114] on h1 "Stops Burning Sensations" at bounding box center [333, 117] width 141 height 8
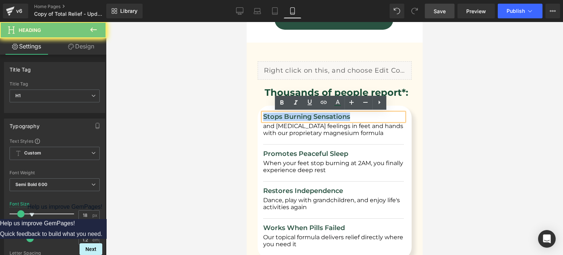
click at [367, 114] on h1 "Stops Burning Sensations" at bounding box center [333, 117] width 141 height 8
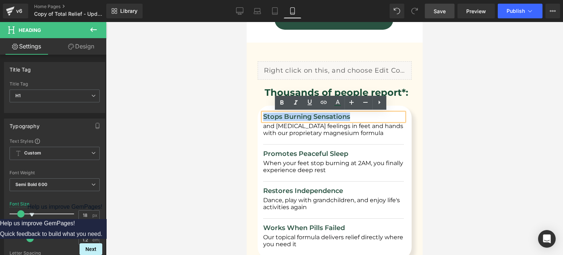
click at [367, 114] on h1 "Stops Burning Sensations" at bounding box center [333, 117] width 141 height 8
drag, startPoint x: 356, startPoint y: 115, endPoint x: 263, endPoint y: 115, distance: 92.4
click at [263, 115] on h1 "Stops Burning Sensations" at bounding box center [333, 117] width 141 height 8
paste div
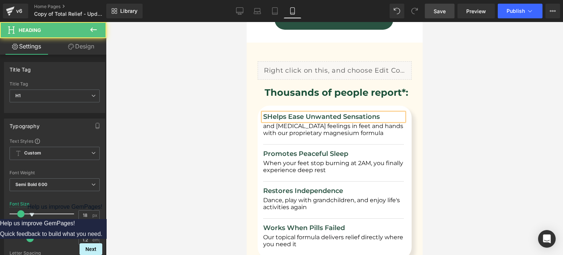
click at [263, 115] on h1 "SHelps Ease Unwanted Sensations" at bounding box center [333, 117] width 141 height 8
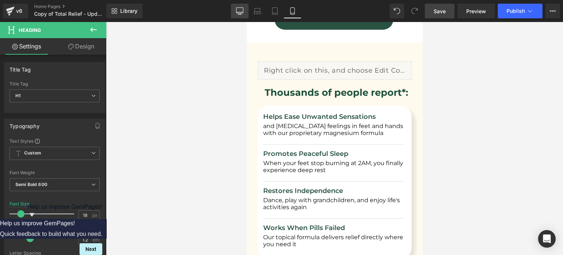
click at [243, 8] on icon at bounding box center [239, 10] width 7 height 7
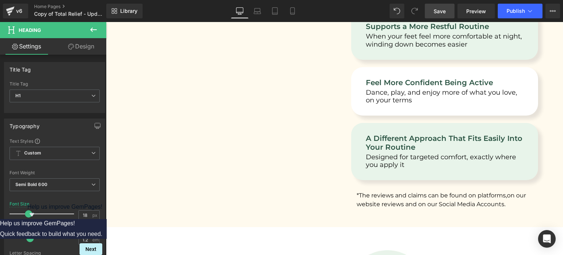
scroll to position [713, 0]
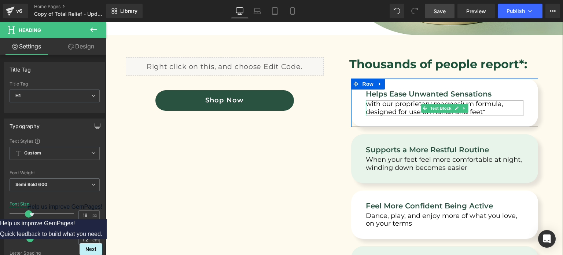
click at [388, 112] on p "with our proprietary magnesium formula, designed for use on hands and feet*" at bounding box center [445, 108] width 158 height 16
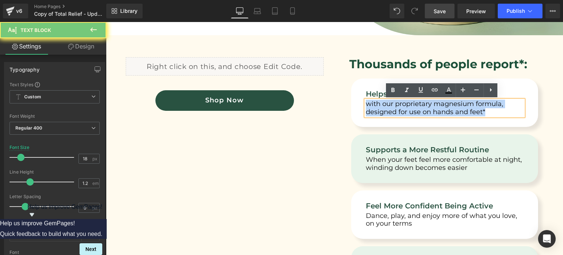
click at [388, 112] on p "with our proprietary magnesium formula, designed for use on hands and feet*" at bounding box center [445, 108] width 158 height 16
copy p "with our proprietary magnesium formula, designed for use on hands and feet*"
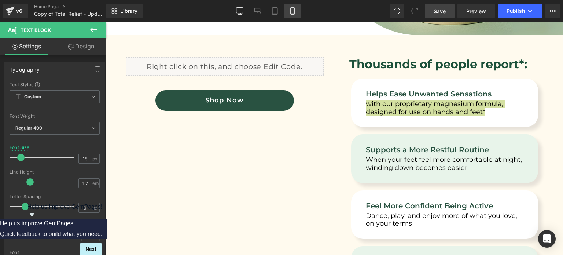
click at [293, 10] on icon at bounding box center [292, 10] width 7 height 7
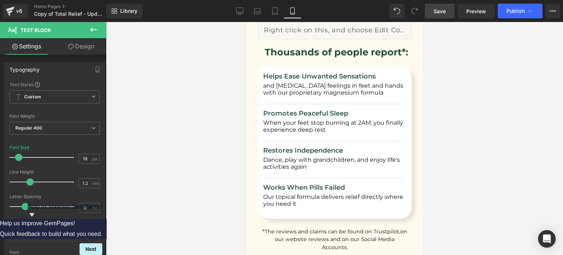
scroll to position [812, 0]
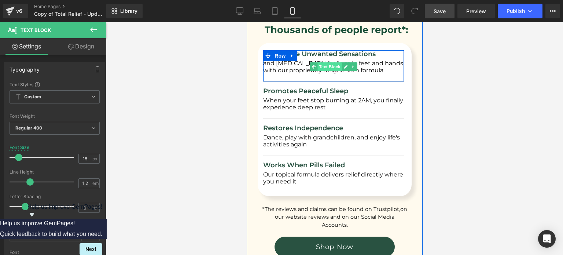
click at [334, 69] on span "Text Block" at bounding box center [329, 66] width 24 height 9
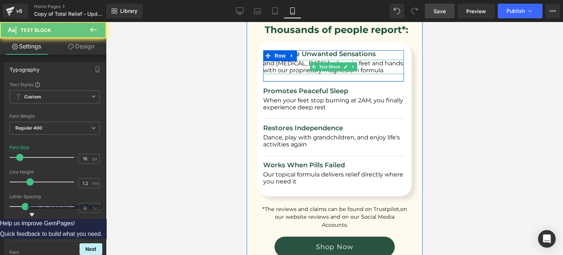
click at [376, 70] on p "and [MEDICAL_DATA] feelings in feet and hands with our proprietary magnesium fo…" at bounding box center [333, 67] width 141 height 14
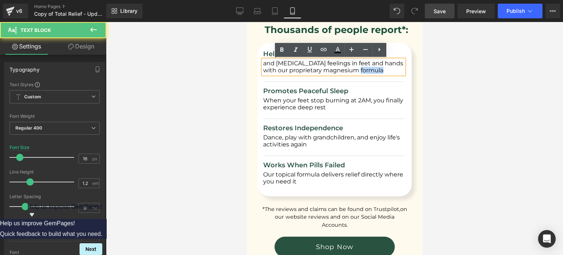
click at [376, 70] on p "and [MEDICAL_DATA] feelings in feet and hands with our proprietary magnesium fo…" at bounding box center [333, 67] width 141 height 14
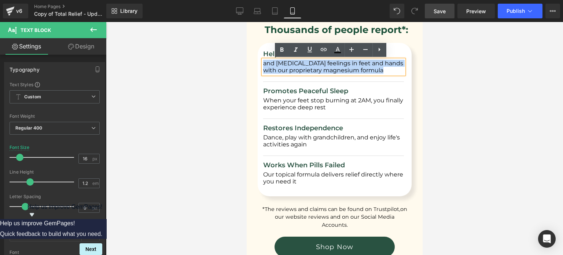
click at [376, 70] on p "and [MEDICAL_DATA] feelings in feet and hands with our proprietary magnesium fo…" at bounding box center [333, 67] width 141 height 14
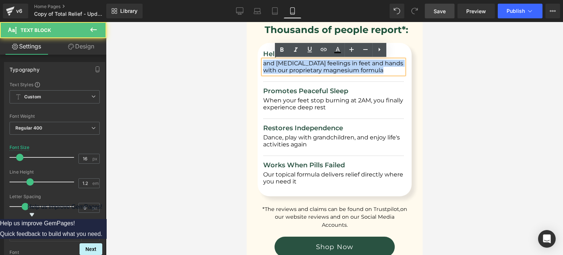
click at [383, 70] on p "and [MEDICAL_DATA] feelings in feet and hands with our proprietary magnesium fo…" at bounding box center [333, 67] width 141 height 14
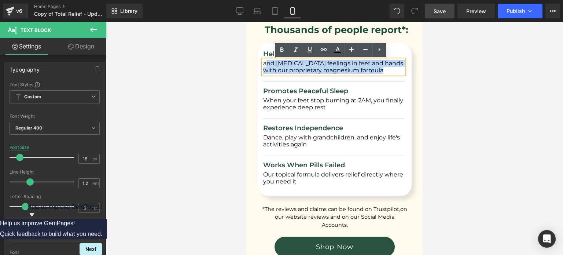
drag, startPoint x: 383, startPoint y: 70, endPoint x: 264, endPoint y: 60, distance: 119.2
click at [264, 60] on p "and [MEDICAL_DATA] feelings in feet and hands with our proprietary magnesium fo…" at bounding box center [333, 67] width 141 height 14
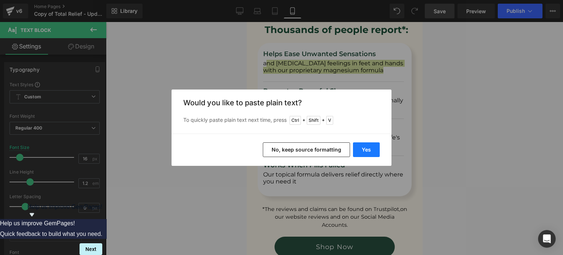
click at [372, 146] on button "Yes" at bounding box center [366, 149] width 27 height 15
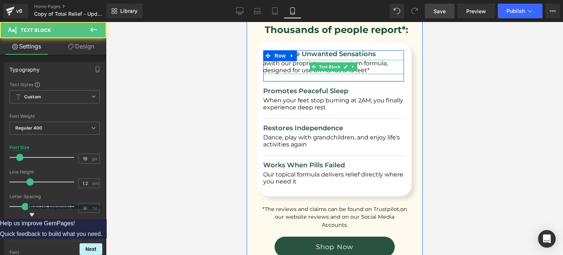
click at [266, 63] on p "awith our proprietary magnesium formula, designed for use on hands and feet*" at bounding box center [333, 67] width 141 height 14
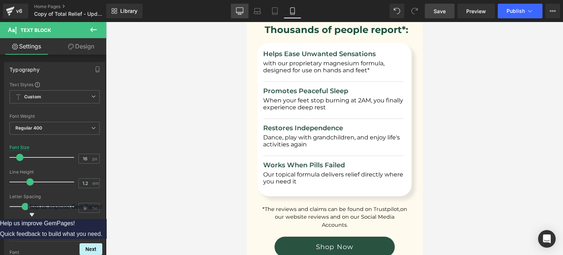
click at [243, 14] on icon at bounding box center [239, 10] width 7 height 7
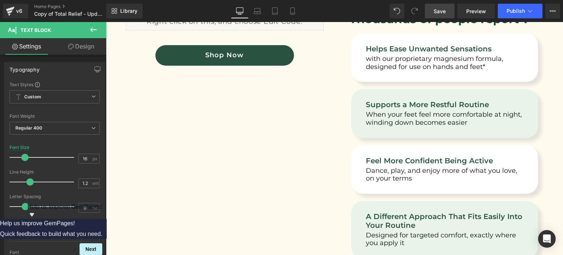
scroll to position [759, 0]
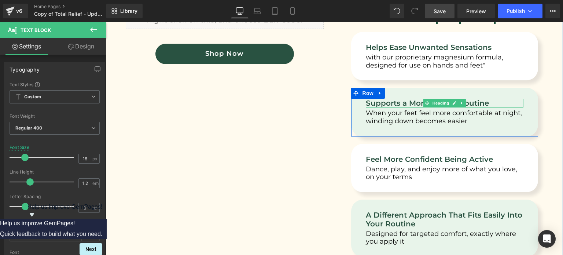
click at [419, 103] on h1 "Supports a More Restful Routine" at bounding box center [445, 103] width 158 height 9
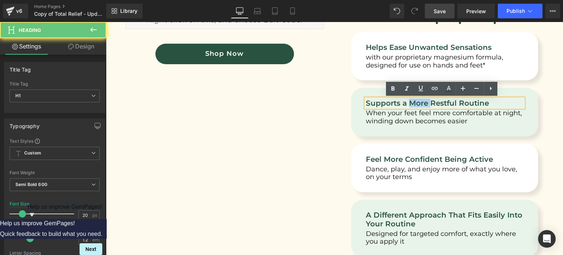
click at [419, 103] on h1 "Supports a More Restful Routine" at bounding box center [445, 103] width 158 height 9
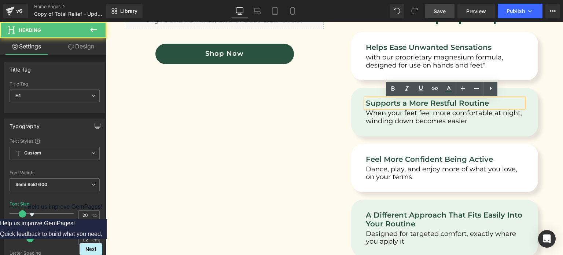
click at [393, 102] on h1 "Supports a More Restful Routine" at bounding box center [445, 103] width 158 height 9
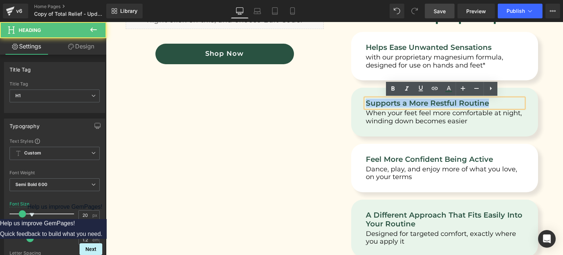
click at [393, 102] on h1 "Supports a More Restful Routine" at bounding box center [445, 103] width 158 height 9
copy h1 "Supports a More Restful Routine"
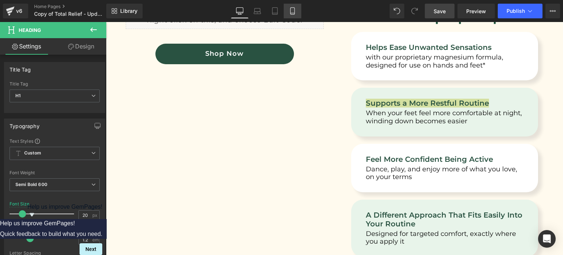
click at [291, 5] on link "Mobile" at bounding box center [293, 11] width 18 height 15
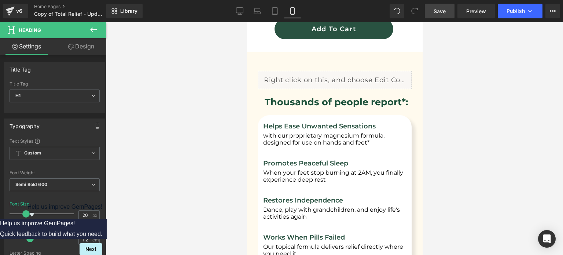
scroll to position [738, 0]
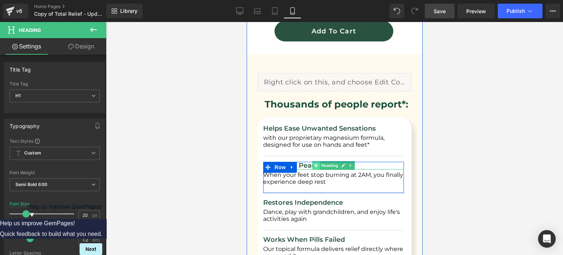
click at [312, 164] on span at bounding box center [316, 165] width 8 height 9
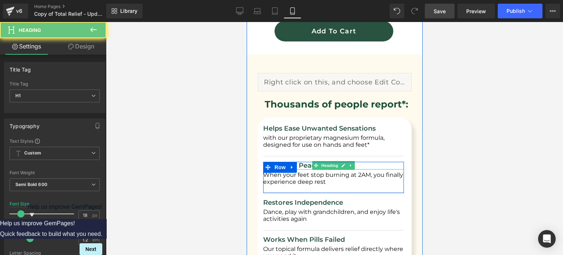
click at [302, 164] on h1 "Promotes Peaceful Sleep" at bounding box center [333, 166] width 141 height 8
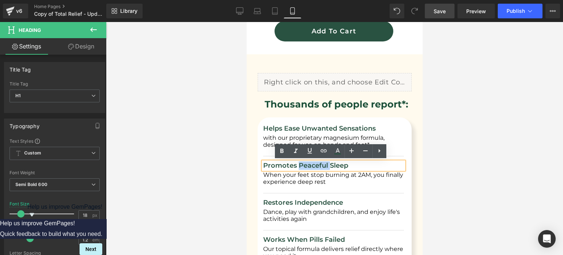
click at [302, 164] on h1 "Promotes Peaceful Sleep" at bounding box center [333, 166] width 141 height 8
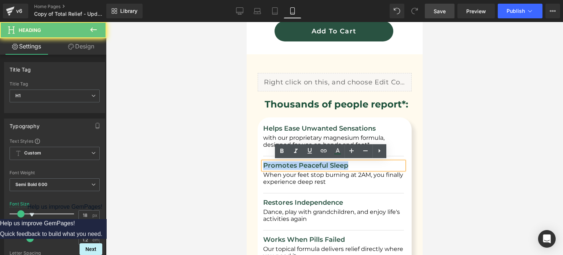
click at [302, 164] on h1 "Promotes Peaceful Sleep" at bounding box center [333, 166] width 141 height 8
click at [351, 165] on h1 "Promotes Peaceful Sleep" at bounding box center [333, 166] width 141 height 8
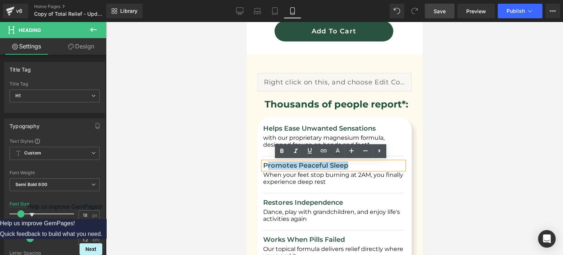
drag, startPoint x: 351, startPoint y: 165, endPoint x: 264, endPoint y: 163, distance: 86.5
click at [264, 163] on h1 "Promotes Peaceful Sleep" at bounding box center [333, 166] width 141 height 8
paste div
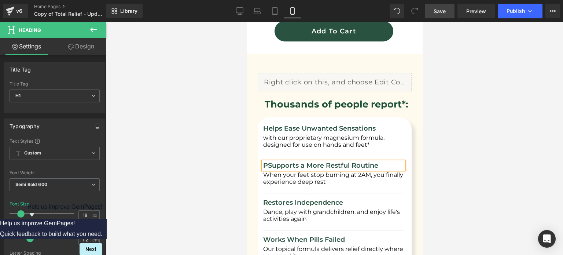
click at [264, 163] on h1 "PSupports a More Restful Routine" at bounding box center [333, 166] width 141 height 8
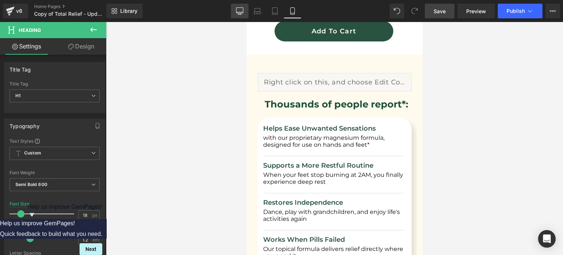
click at [240, 6] on link "Desktop" at bounding box center [240, 11] width 18 height 15
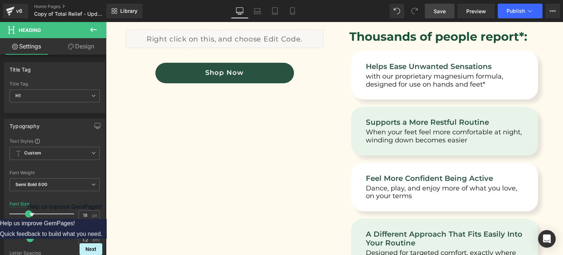
scroll to position [741, 0]
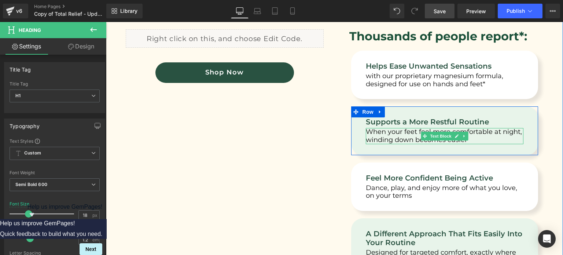
click at [372, 134] on p "When your feet feel more comfortable at night, winding down becomes easier" at bounding box center [445, 136] width 158 height 16
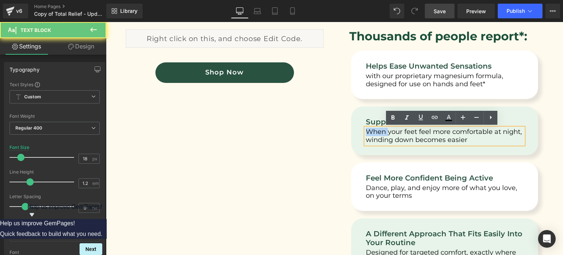
click at [372, 134] on p "When your feet feel more comfortable at night, winding down becomes easier" at bounding box center [445, 136] width 158 height 16
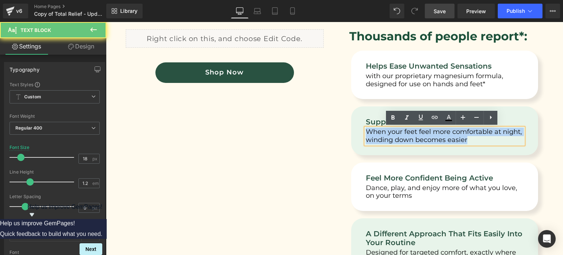
click at [372, 134] on p "When your feet feel more comfortable at night, winding down becomes easier" at bounding box center [445, 136] width 158 height 16
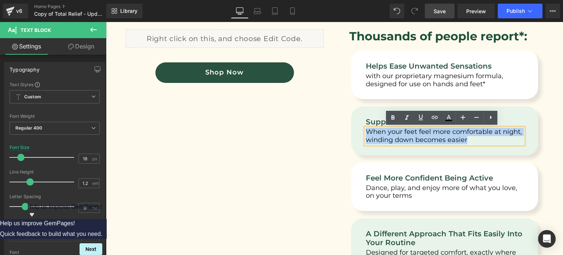
copy p "When your feet feel more comfortable at night, winding down becomes easier"
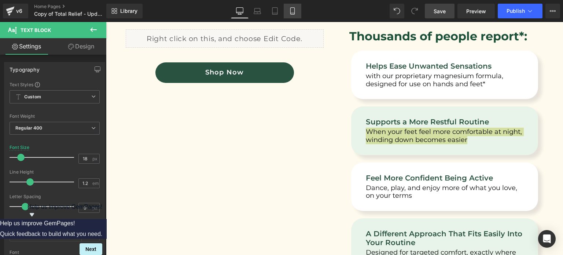
click at [291, 12] on icon at bounding box center [292, 10] width 7 height 7
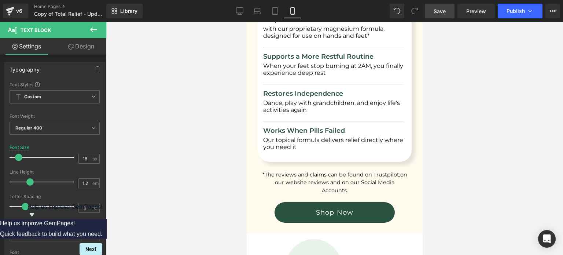
scroll to position [781, 0]
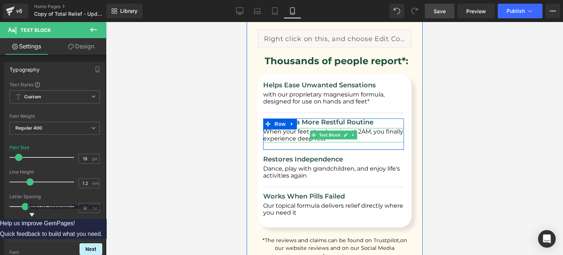
click at [290, 135] on p "When your feet stop burning at 2AM, you finally experience deep rest" at bounding box center [333, 135] width 141 height 14
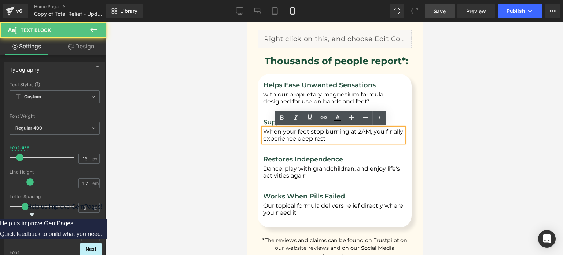
click at [320, 139] on p "When your feet stop burning at 2AM, you finally experience deep rest" at bounding box center [333, 135] width 141 height 14
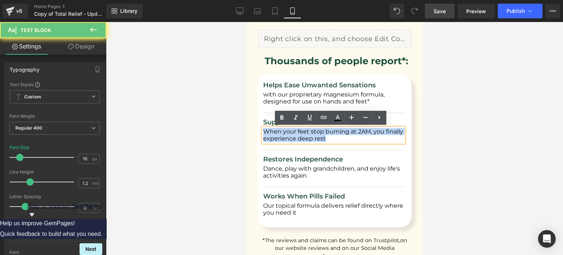
click at [320, 139] on p "When your feet stop burning at 2AM, you finally experience deep rest" at bounding box center [333, 135] width 141 height 14
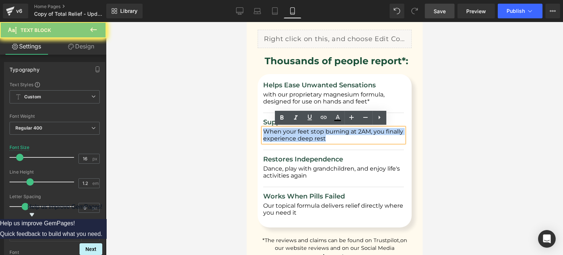
click at [320, 139] on p "When your feet stop burning at 2AM, you finally experience deep rest" at bounding box center [333, 135] width 141 height 14
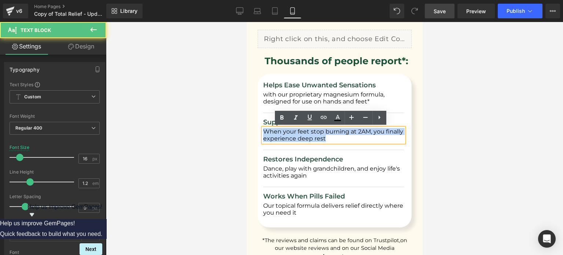
click at [324, 137] on p "When your feet stop burning at 2AM, you finally experience deep rest" at bounding box center [333, 135] width 141 height 14
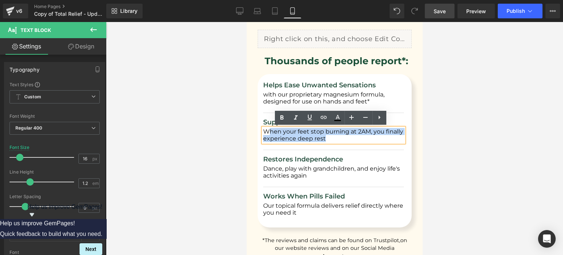
drag, startPoint x: 324, startPoint y: 137, endPoint x: 266, endPoint y: 129, distance: 59.3
click at [266, 129] on p "When your feet stop burning at 2AM, you finally experience deep rest" at bounding box center [333, 135] width 141 height 14
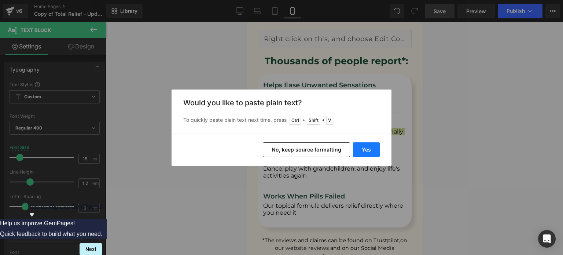
click at [370, 147] on button "Yes" at bounding box center [366, 149] width 27 height 15
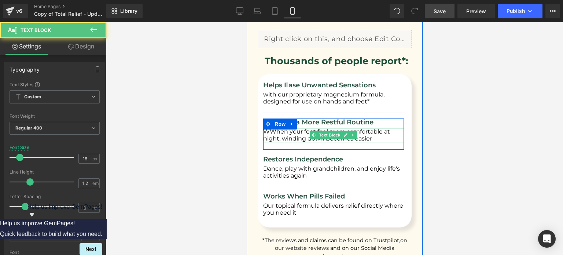
click at [268, 132] on p "WWhen your feet feel more comfortable at night, winding down becomes easier" at bounding box center [333, 135] width 141 height 14
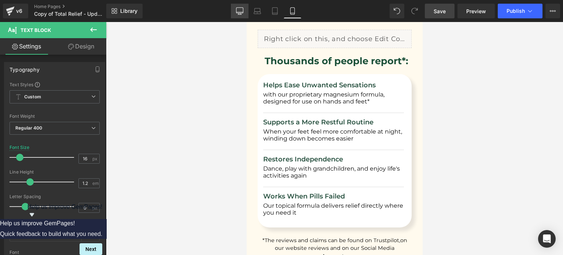
click at [244, 5] on link "Desktop" at bounding box center [240, 11] width 18 height 15
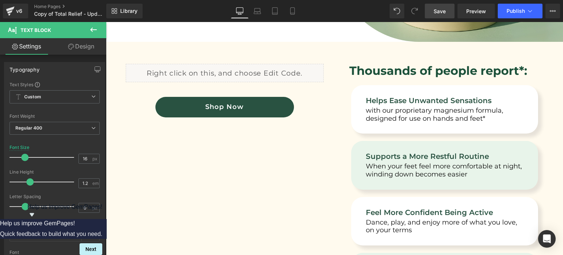
scroll to position [727, 0]
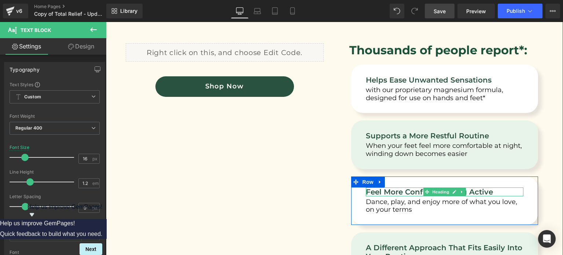
click at [405, 190] on h1 "Feel More Confident Being Active" at bounding box center [445, 191] width 158 height 9
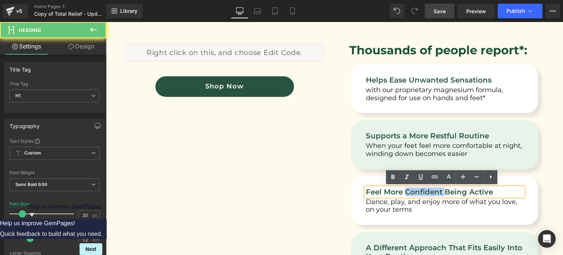
click at [405, 190] on h1 "Feel More Confident Being Active" at bounding box center [445, 191] width 158 height 9
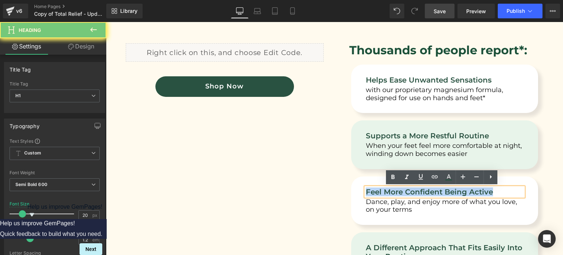
click at [405, 190] on h1 "Feel More Confident Being Active" at bounding box center [445, 191] width 158 height 9
copy h1 "Feel More Confident Being Active"
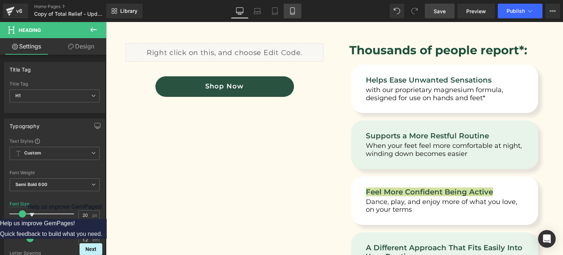
click at [292, 8] on icon at bounding box center [292, 10] width 7 height 7
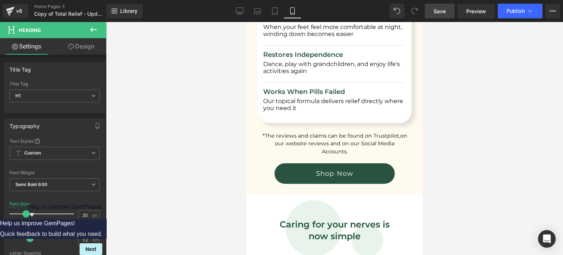
scroll to position [784, 0]
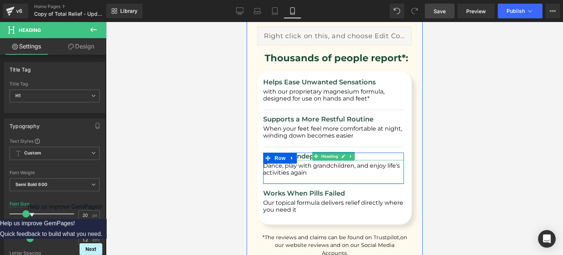
click at [298, 155] on h1 "Restores Independence" at bounding box center [333, 157] width 141 height 8
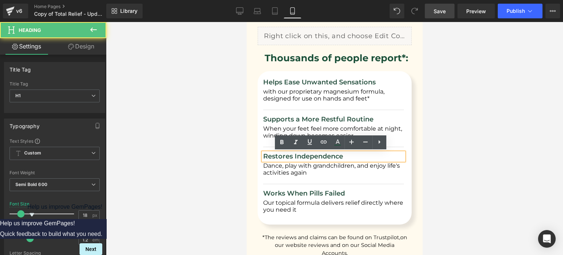
click at [293, 155] on h1 "Restores Independence" at bounding box center [333, 157] width 141 height 8
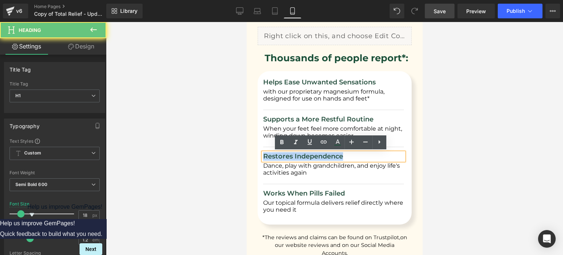
click at [293, 155] on h1 "Restores Independence" at bounding box center [333, 157] width 141 height 8
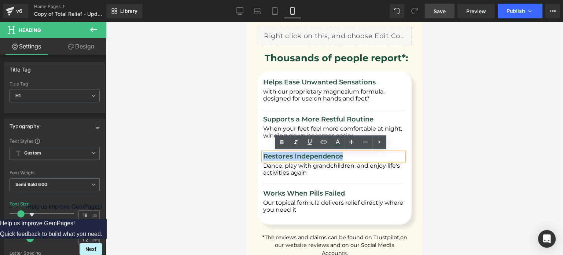
click at [346, 157] on h1 "Restores Independence" at bounding box center [333, 157] width 141 height 8
drag, startPoint x: 346, startPoint y: 157, endPoint x: 264, endPoint y: 154, distance: 82.9
click at [264, 154] on h1 "Restores Independence" at bounding box center [333, 157] width 141 height 8
paste div
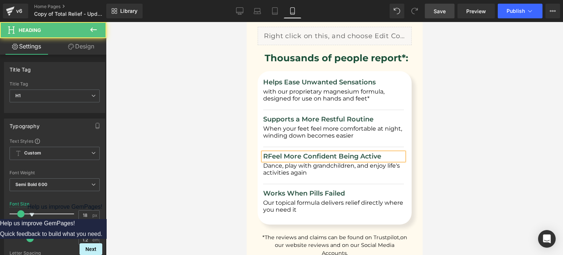
click at [264, 154] on h1 "RFeel More Confident Being Active" at bounding box center [333, 157] width 141 height 8
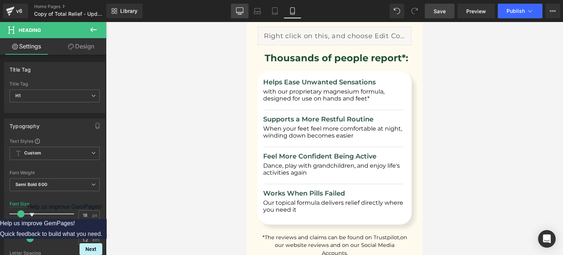
click at [240, 5] on link "Desktop" at bounding box center [240, 11] width 18 height 15
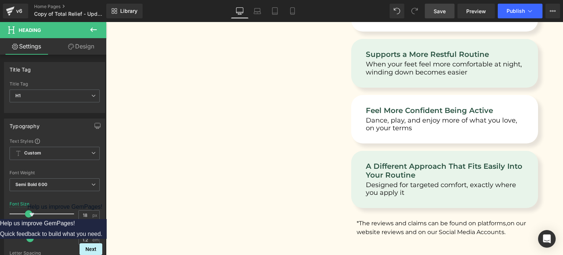
scroll to position [796, 0]
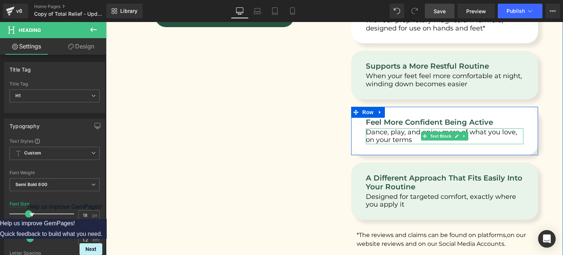
click at [402, 133] on p "Dance, play, and enjoy more of what you love, on your terms" at bounding box center [445, 136] width 158 height 16
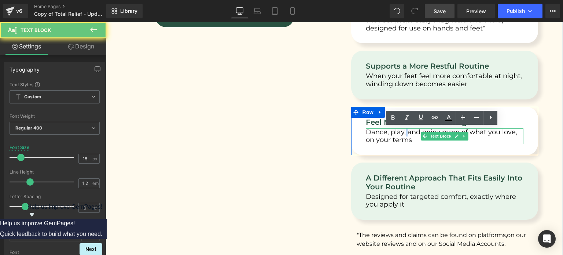
click at [402, 133] on p "Dance, play, and enjoy more of what you love, on your terms" at bounding box center [445, 136] width 158 height 16
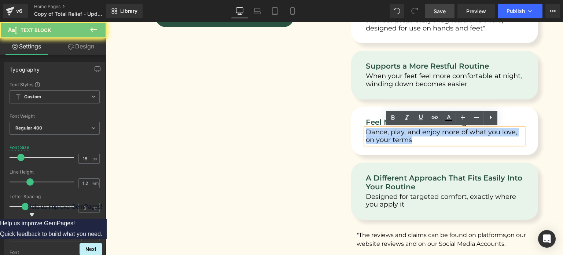
click at [402, 133] on p "Dance, play, and enjoy more of what you love, on your terms" at bounding box center [445, 136] width 158 height 16
copy p "Dance, play, and enjoy more of what you love, on your terms"
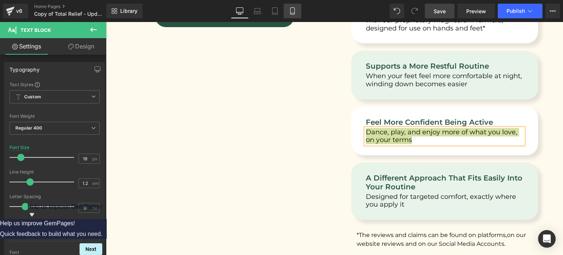
drag, startPoint x: 296, startPoint y: 14, endPoint x: 96, endPoint y: 54, distance: 204.5
click at [296, 14] on link "Mobile" at bounding box center [293, 11] width 18 height 15
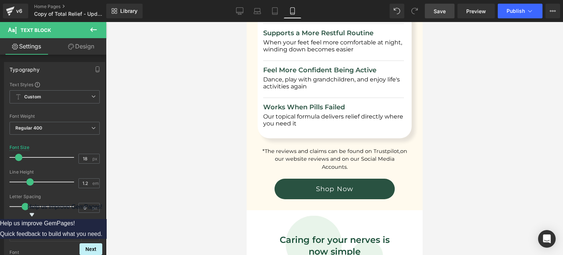
scroll to position [837, 0]
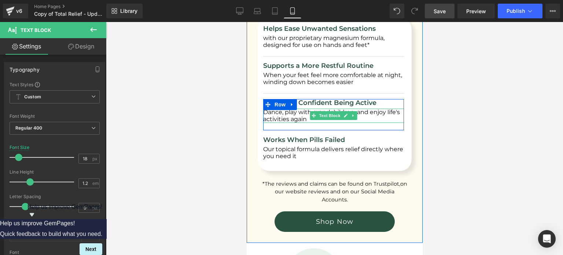
click at [299, 113] on p "Dance, play with grandchildren, and enjoy life's activities again" at bounding box center [333, 116] width 141 height 14
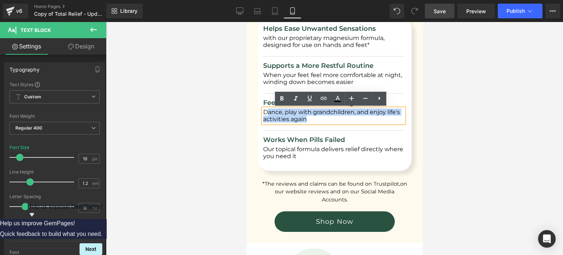
drag, startPoint x: 305, startPoint y: 117, endPoint x: 266, endPoint y: 110, distance: 39.2
click at [266, 110] on p "Dance, play with grandchildren, and enjoy life's activities again" at bounding box center [333, 116] width 141 height 14
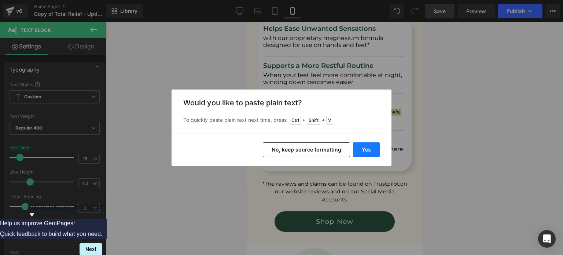
click at [372, 151] on button "Yes" at bounding box center [366, 149] width 27 height 15
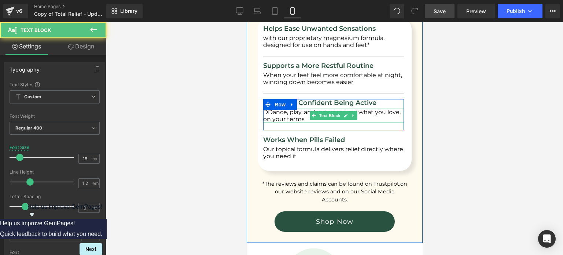
click at [264, 111] on p "DDance, play, and enjoy more of what you love, on your terms" at bounding box center [333, 116] width 141 height 14
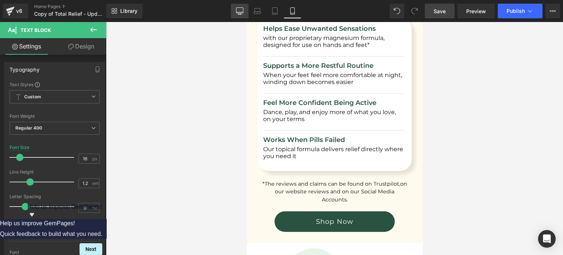
click at [242, 9] on icon at bounding box center [239, 10] width 7 height 7
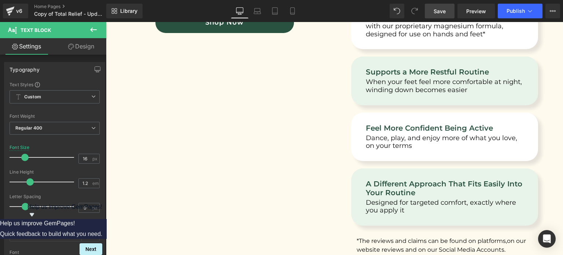
scroll to position [825, 0]
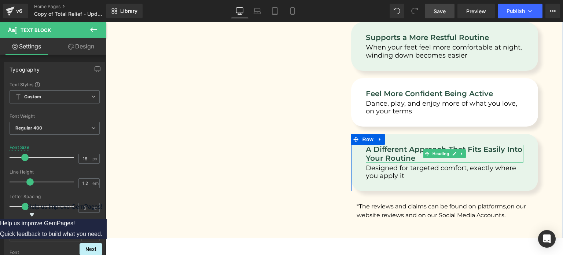
click at [402, 154] on h1 "A Different Approach That Fits Easily Into Your Routine" at bounding box center [445, 154] width 158 height 18
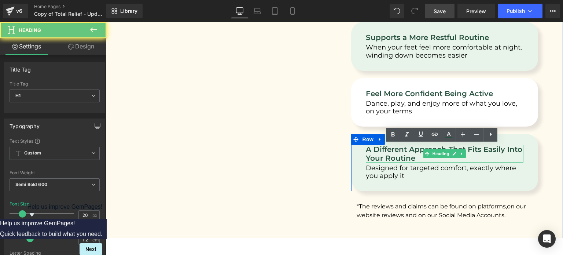
click at [402, 154] on h1 "A Different Approach That Fits Easily Into Your Routine" at bounding box center [445, 154] width 158 height 18
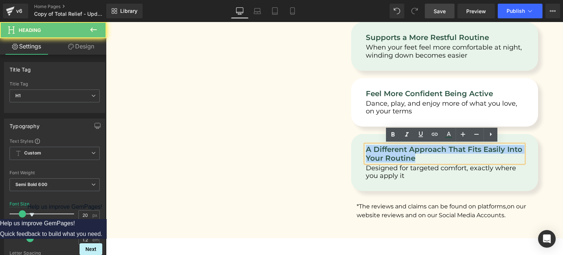
click at [402, 154] on h1 "A Different Approach That Fits Easily Into Your Routine" at bounding box center [445, 154] width 158 height 18
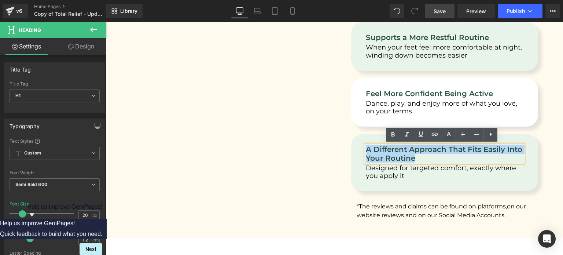
copy h1 "A Different Approach That Fits Easily Into Your Routine"
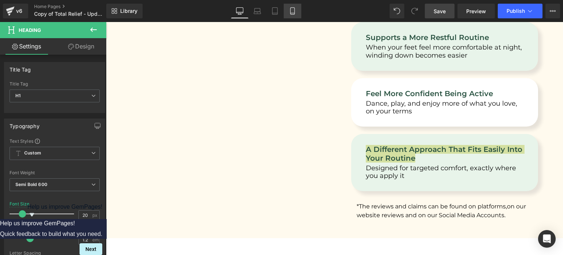
click at [290, 13] on icon at bounding box center [292, 10] width 7 height 7
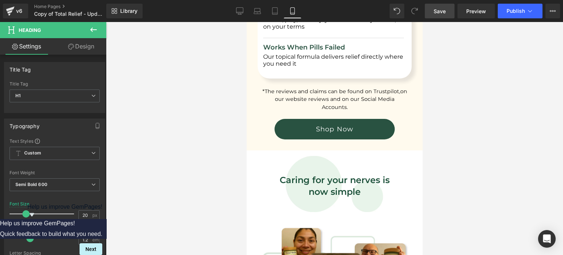
scroll to position [838, 0]
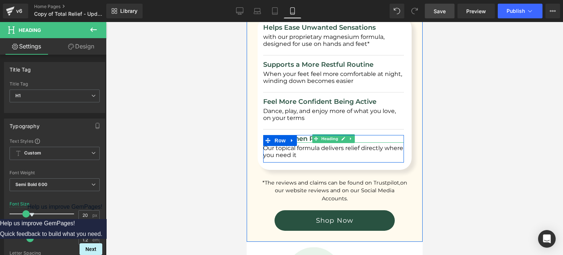
click at [304, 138] on h1 "Works When Pills Failed" at bounding box center [333, 139] width 141 height 8
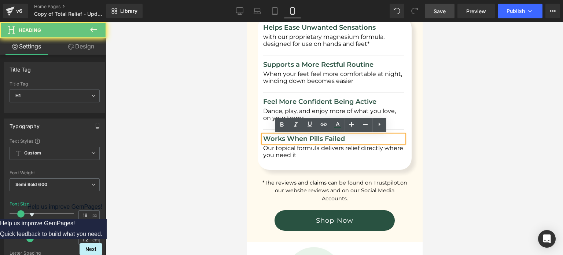
click at [304, 138] on h1 "Works When Pills Failed" at bounding box center [333, 139] width 141 height 8
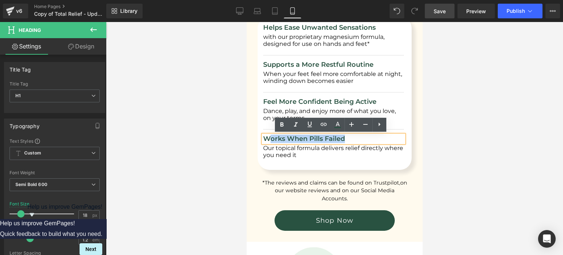
drag, startPoint x: 345, startPoint y: 139, endPoint x: 268, endPoint y: 137, distance: 76.7
click at [268, 137] on h1 "Works When Pills Failed" at bounding box center [333, 139] width 141 height 8
paste div
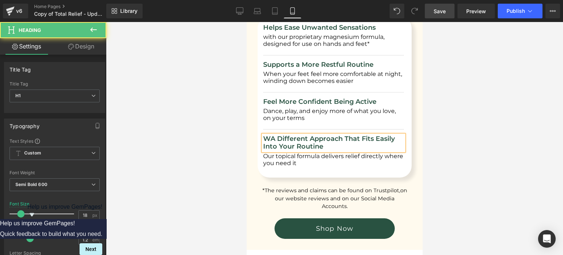
click at [268, 137] on h1 "WA Different Approach That Fits Easily Into Your Routine" at bounding box center [333, 143] width 141 height 16
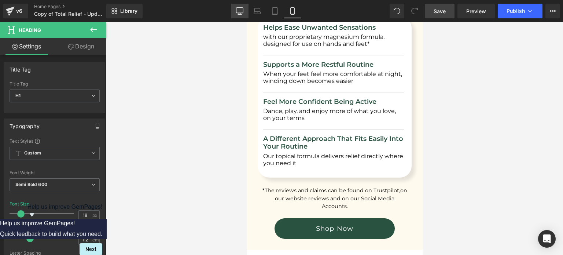
click at [242, 16] on link "Desktop" at bounding box center [240, 11] width 18 height 15
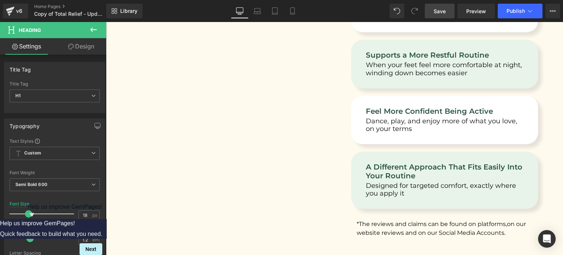
scroll to position [827, 0]
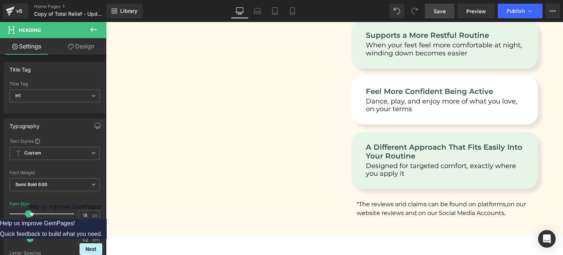
click at [392, 173] on p "Designed for targeted comfort, exactly where you apply it" at bounding box center [445, 170] width 158 height 16
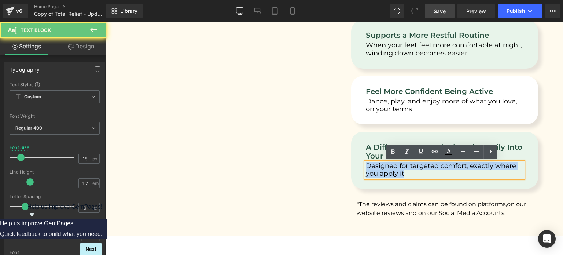
click at [392, 173] on p "Designed for targeted comfort, exactly where you apply it" at bounding box center [445, 170] width 158 height 16
copy p "Designed for targeted comfort, exactly where you apply it"
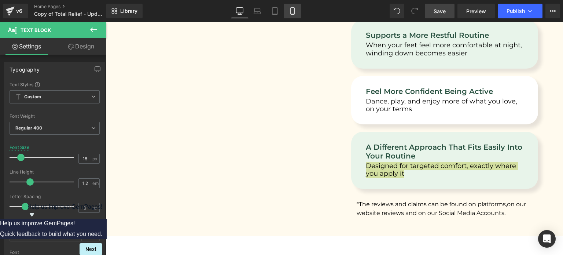
click at [295, 12] on icon at bounding box center [292, 10] width 7 height 7
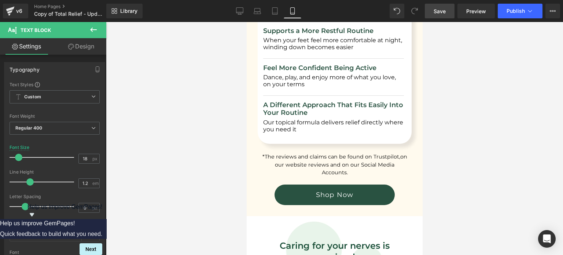
scroll to position [872, 0]
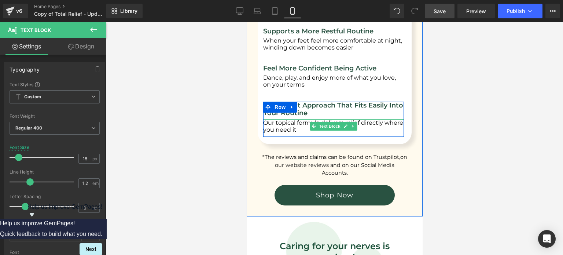
click at [296, 124] on p "Our topical formula delivers relief directly where you need it" at bounding box center [333, 126] width 141 height 14
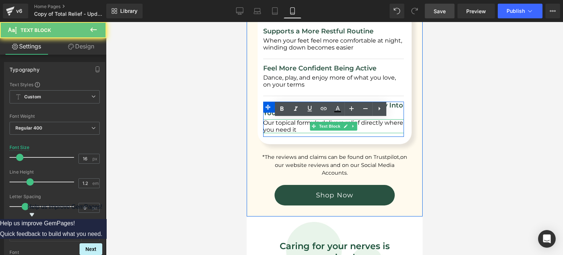
click at [296, 124] on p "Our topical formula delivers relief directly where you need it" at bounding box center [333, 126] width 141 height 14
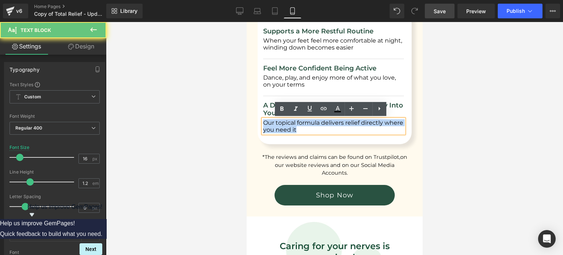
click at [296, 124] on p "Our topical formula delivers relief directly where you need it" at bounding box center [333, 126] width 141 height 14
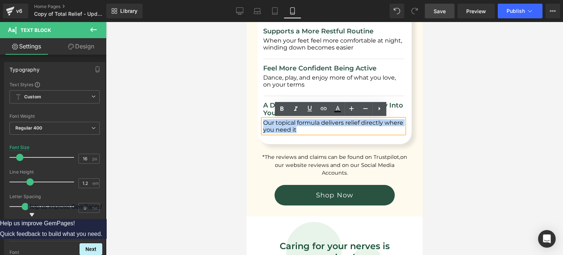
click at [298, 132] on p "Our topical formula delivers relief directly where you need it" at bounding box center [333, 126] width 141 height 14
drag, startPoint x: 296, startPoint y: 129, endPoint x: 265, endPoint y: 120, distance: 32.4
click at [265, 120] on p "Our topical formula delivers relief directly where you need it" at bounding box center [333, 126] width 141 height 14
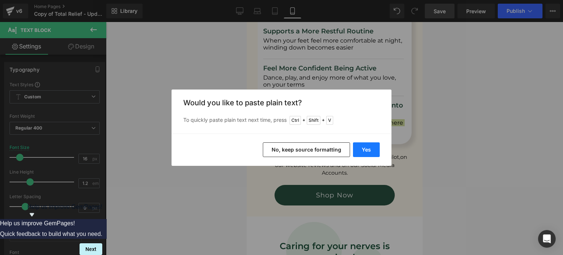
click at [360, 145] on button "Yes" at bounding box center [366, 149] width 27 height 15
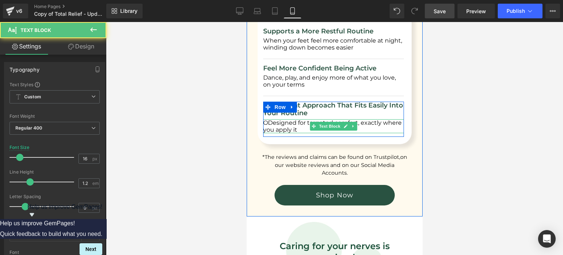
click at [266, 122] on p "ODesigned for targeted comfort, exactly where you apply it" at bounding box center [333, 126] width 141 height 14
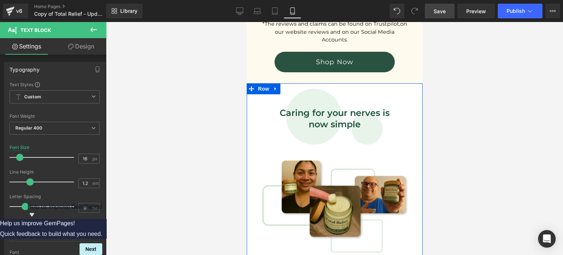
scroll to position [1003, 0]
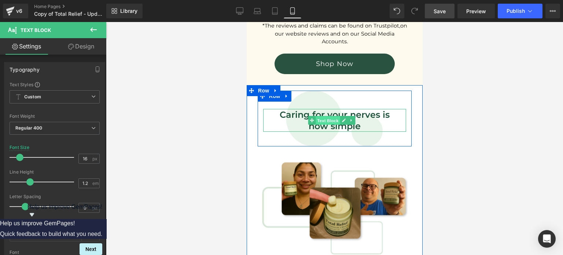
click at [330, 116] on span "Text Block" at bounding box center [328, 120] width 24 height 9
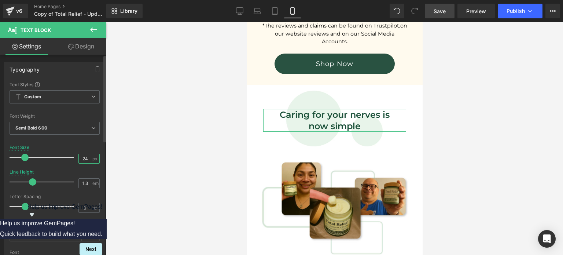
click at [86, 156] on input "24" at bounding box center [85, 158] width 13 height 9
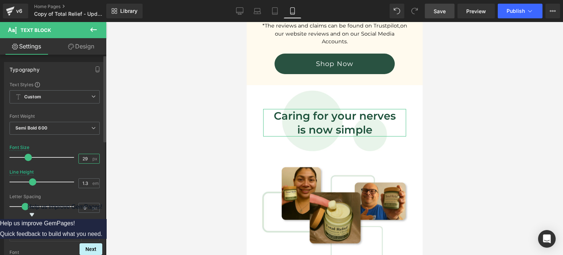
type input "30"
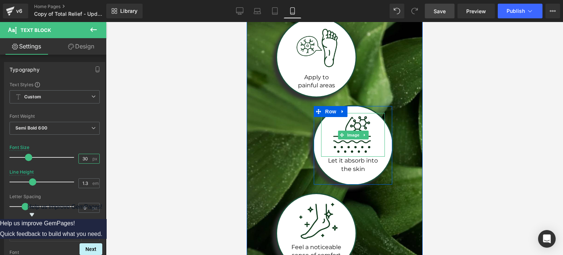
scroll to position [1309, 0]
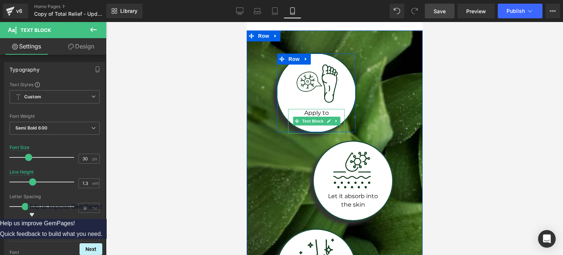
click at [333, 109] on p "Apply to" at bounding box center [316, 113] width 56 height 8
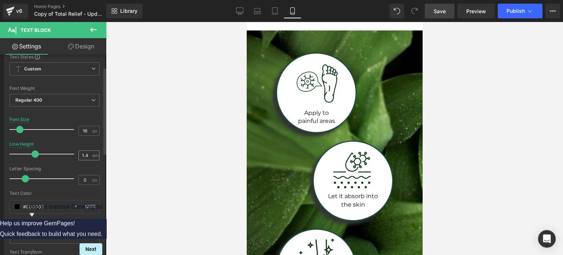
scroll to position [0, 0]
click at [86, 49] on link "Design" at bounding box center [81, 46] width 53 height 16
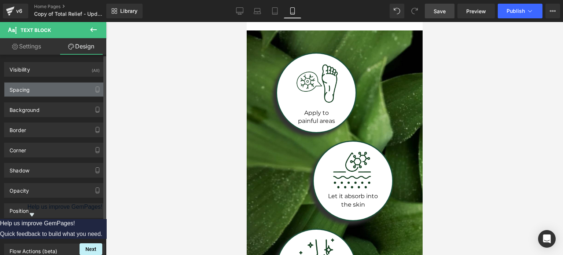
click at [67, 88] on div "Spacing" at bounding box center [54, 89] width 100 height 14
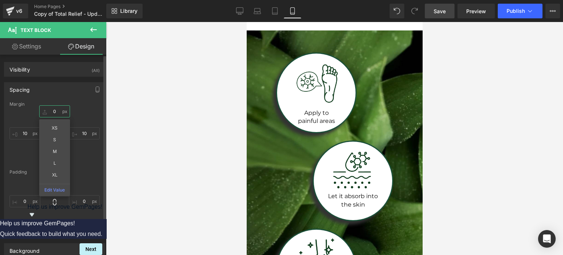
click at [58, 111] on input "0" at bounding box center [54, 111] width 31 height 12
type input "-8"
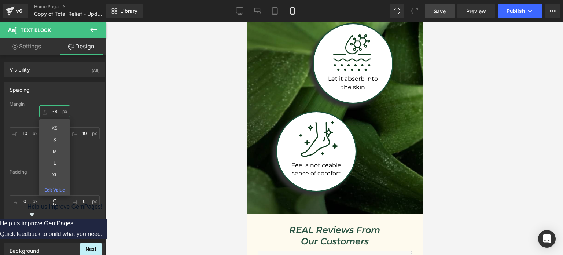
scroll to position [1549, 0]
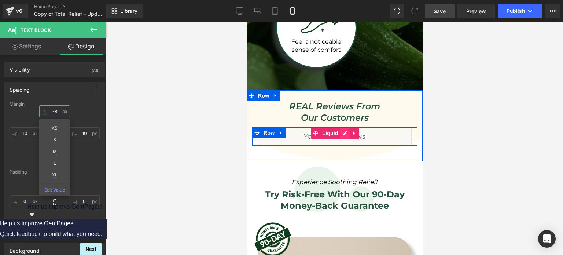
click at [338, 127] on div "Liquid" at bounding box center [334, 136] width 154 height 18
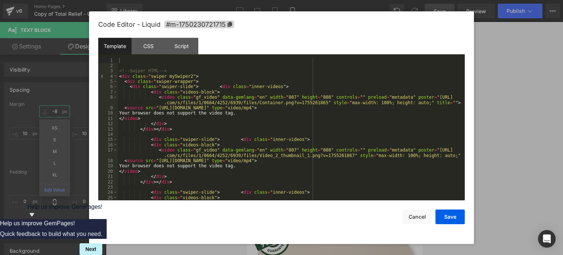
scroll to position [0, 0]
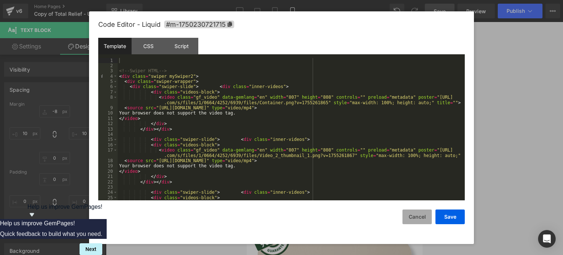
click at [418, 220] on button "Cancel" at bounding box center [417, 216] width 29 height 15
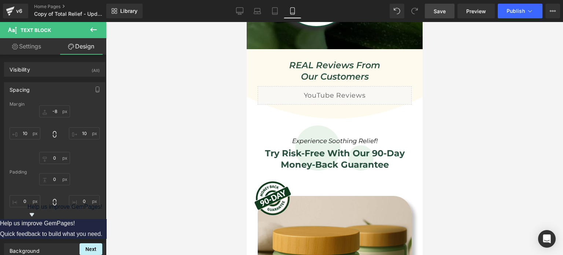
scroll to position [1646, 0]
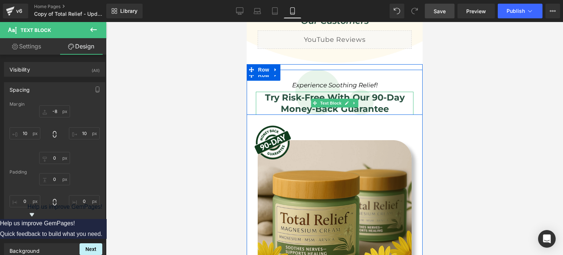
click at [315, 92] on span "Try Risk-Free With Our 90-Day Money-Back Guarantee" at bounding box center [335, 103] width 140 height 22
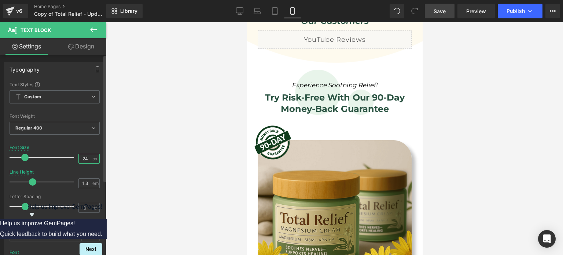
click at [87, 155] on input "24" at bounding box center [85, 158] width 13 height 9
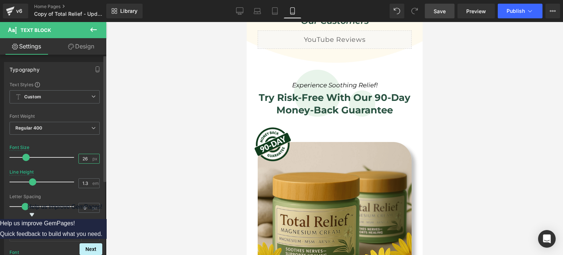
type input "25"
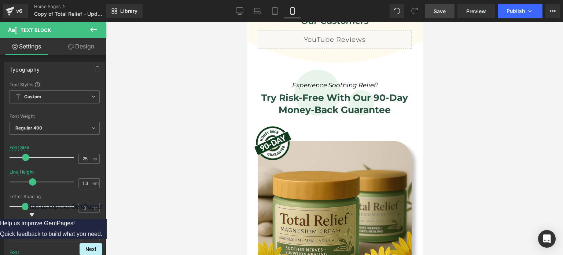
click at [74, 43] on link "Design" at bounding box center [81, 46] width 53 height 16
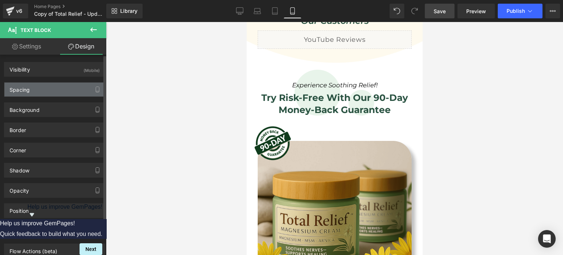
click at [53, 85] on div "Spacing" at bounding box center [54, 89] width 100 height 14
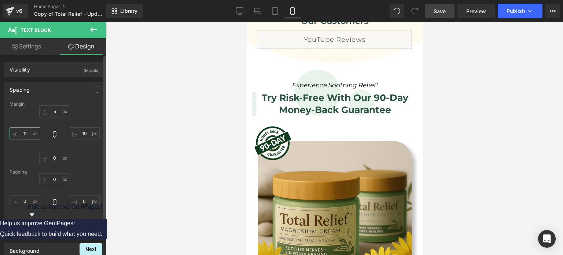
click at [30, 133] on input "11" at bounding box center [25, 133] width 31 height 12
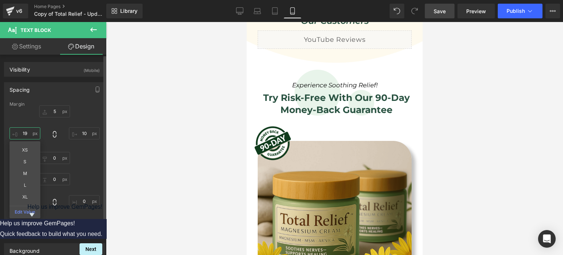
type input "20"
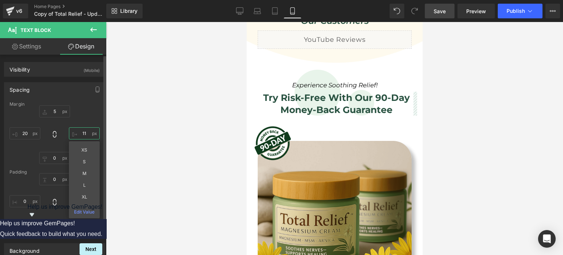
click at [84, 130] on input "11" at bounding box center [84, 133] width 31 height 12
type input "40"
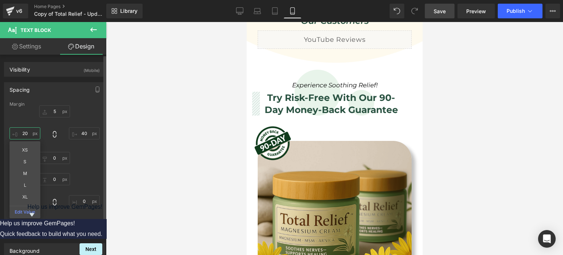
click at [28, 134] on input "20" at bounding box center [25, 133] width 31 height 12
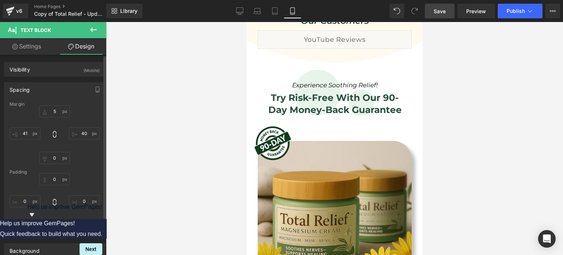
click at [78, 165] on div "Margin 40 41 [GEOGRAPHIC_DATA]" at bounding box center [54, 170] width 100 height 136
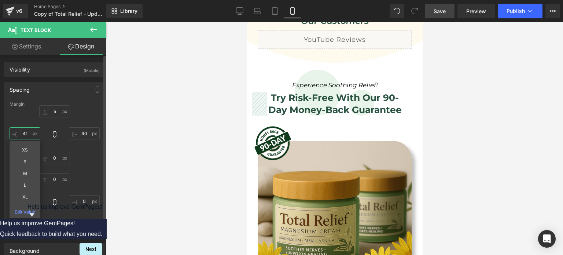
click at [31, 133] on input "41" at bounding box center [25, 133] width 31 height 12
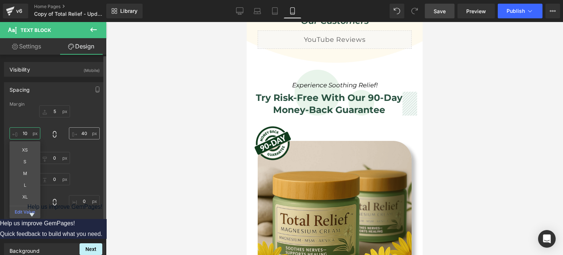
type input "10"
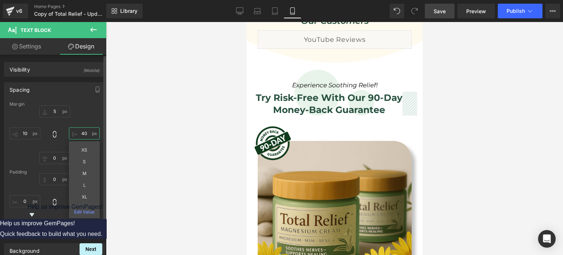
click at [83, 132] on input "40" at bounding box center [84, 133] width 31 height 12
type input "10"
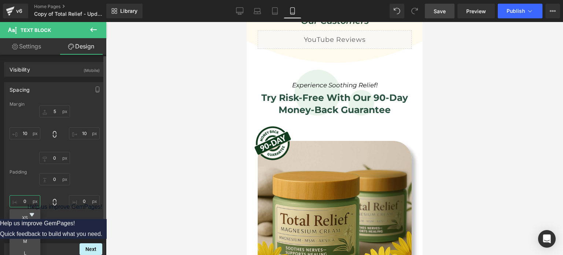
click at [26, 199] on input "text" at bounding box center [25, 201] width 31 height 12
type input "20"
click at [80, 201] on input "text" at bounding box center [84, 201] width 31 height 12
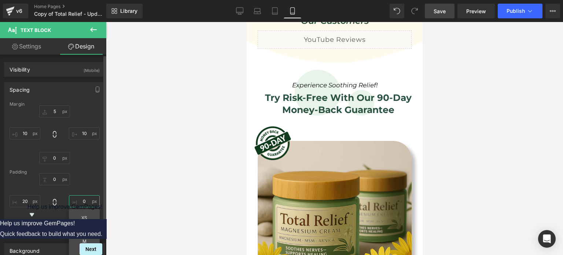
click at [80, 201] on input "text" at bounding box center [84, 201] width 31 height 12
click at [84, 200] on input "20" at bounding box center [84, 201] width 31 height 12
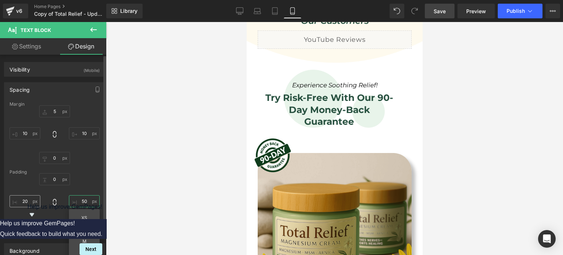
type input "50"
click at [25, 199] on input "20" at bounding box center [25, 201] width 31 height 12
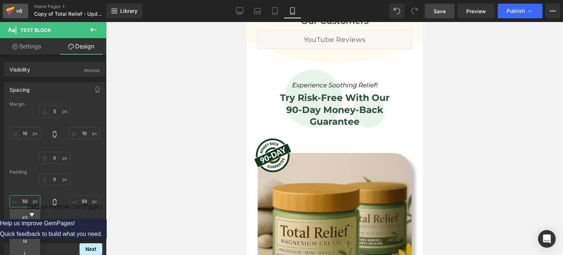
type input "50"
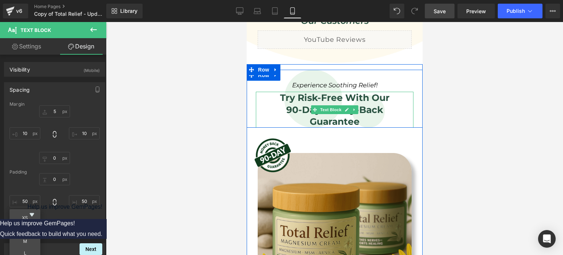
click at [283, 92] on span "Try Risk-Free With Our 90-Day Money-Back Guarantee" at bounding box center [335, 109] width 110 height 35
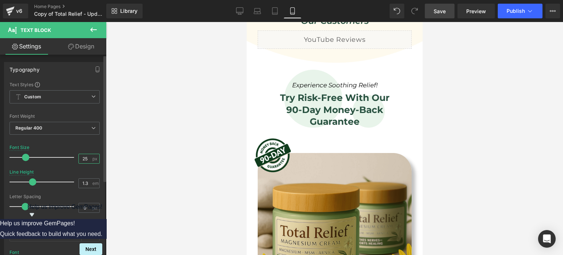
click at [84, 156] on input "25" at bounding box center [85, 158] width 13 height 9
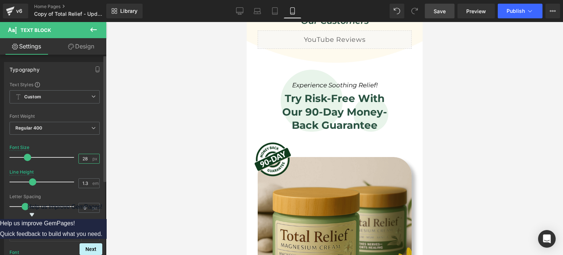
type input "27"
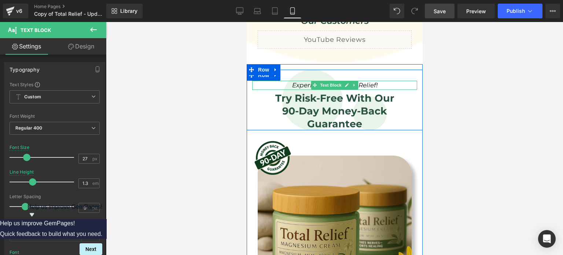
click at [302, 81] on icon "Experience Soothing Relief!" at bounding box center [334, 84] width 85 height 7
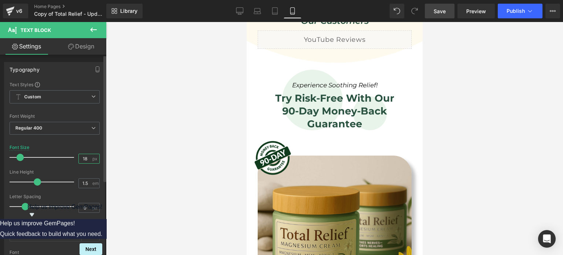
click at [83, 156] on input "18" at bounding box center [85, 158] width 13 height 9
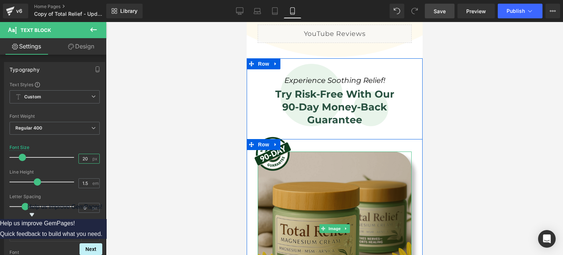
type input "19"
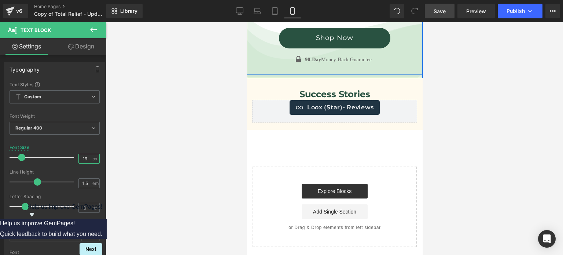
scroll to position [2046, 0]
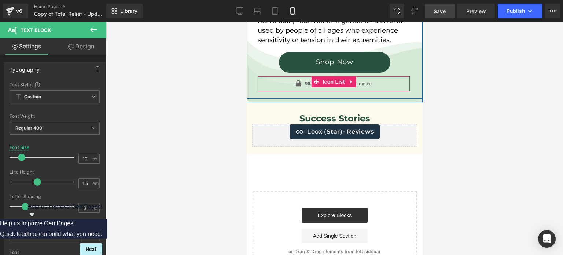
click at [246, 22] on div at bounding box center [246, 22] width 0 height 0
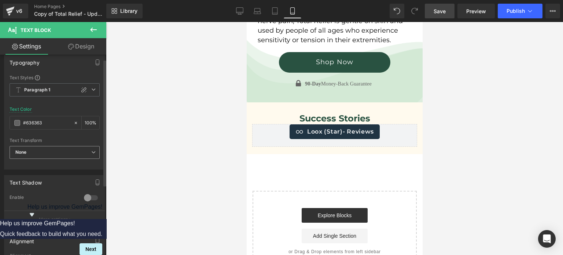
scroll to position [0, 0]
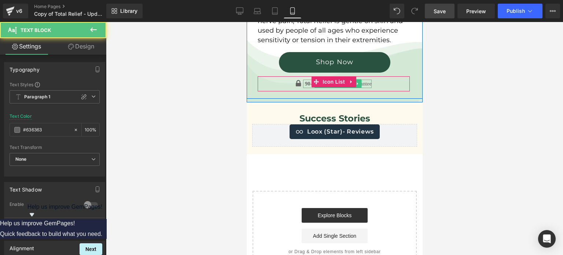
click at [359, 80] on p "90-Day Money-Back Guarantee" at bounding box center [338, 84] width 67 height 8
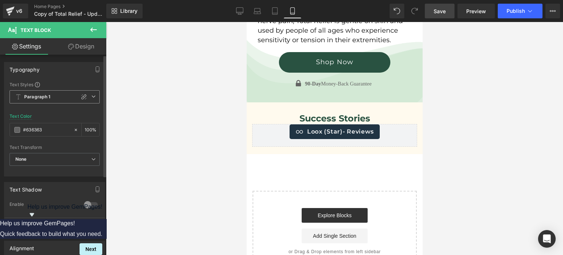
click at [92, 95] on icon at bounding box center [93, 96] width 4 height 4
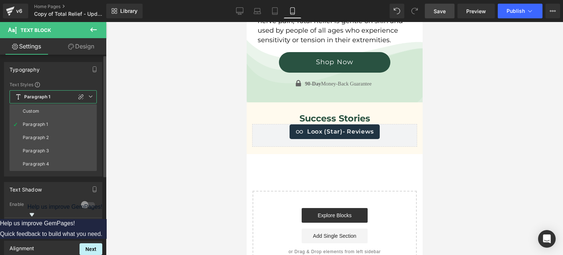
click at [92, 95] on icon at bounding box center [90, 96] width 4 height 4
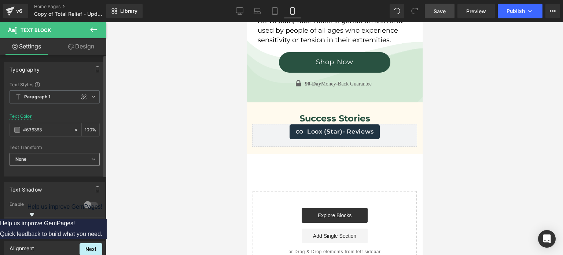
click at [87, 154] on span "None" at bounding box center [55, 159] width 90 height 13
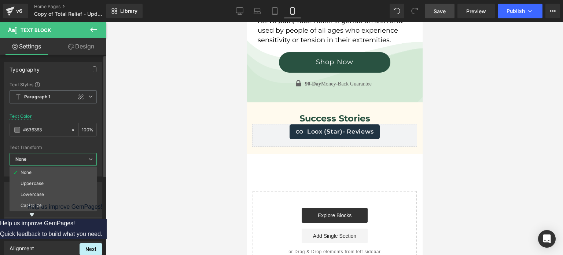
click at [87, 154] on span "None" at bounding box center [53, 159] width 87 height 13
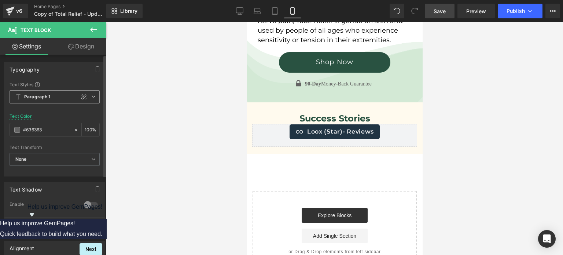
click at [92, 95] on icon at bounding box center [93, 96] width 4 height 4
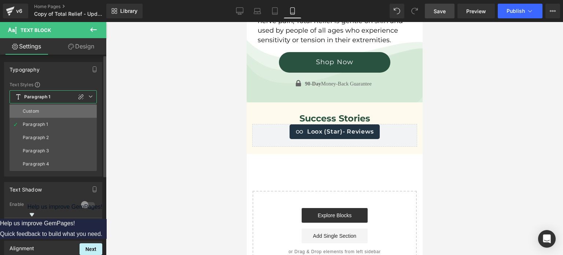
click at [84, 104] on li "Custom" at bounding box center [53, 110] width 87 height 13
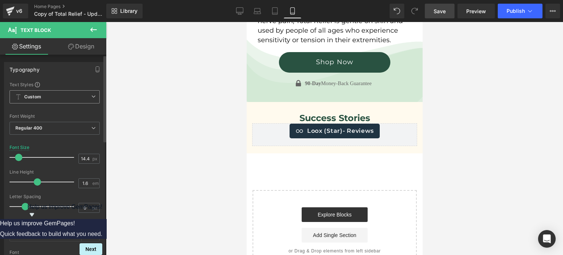
click at [91, 98] on span "Custom" at bounding box center [55, 96] width 90 height 13
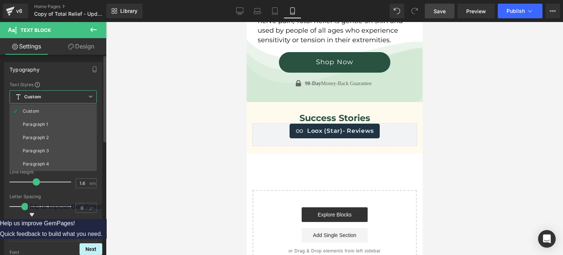
click at [91, 98] on span "Custom" at bounding box center [53, 96] width 87 height 13
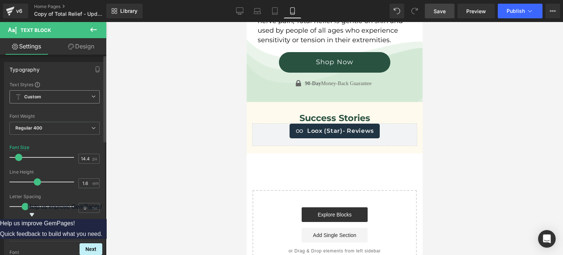
click at [91, 98] on span "Custom" at bounding box center [55, 96] width 90 height 13
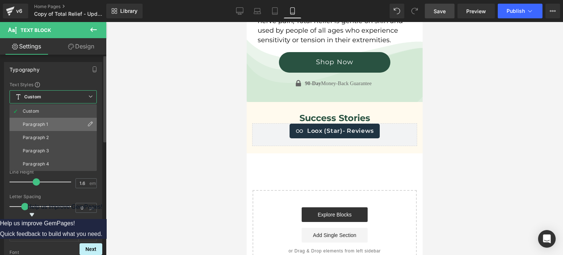
click at [86, 121] on li "Paragraph 1" at bounding box center [53, 124] width 87 height 13
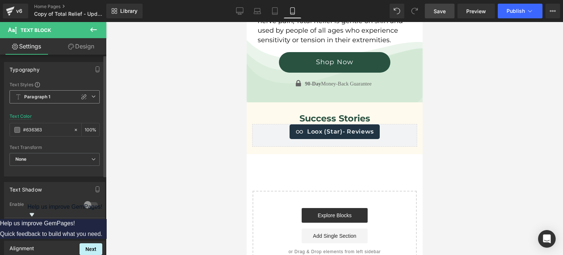
click at [91, 98] on span "Paragraph 1" at bounding box center [55, 96] width 90 height 13
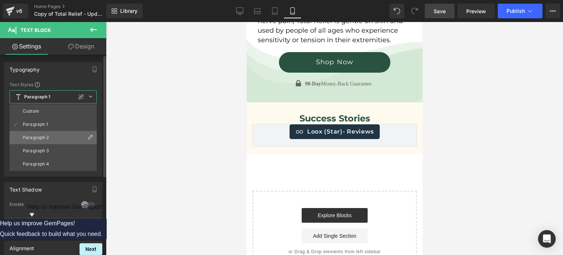
click at [76, 140] on li "Paragraph 2" at bounding box center [53, 137] width 87 height 13
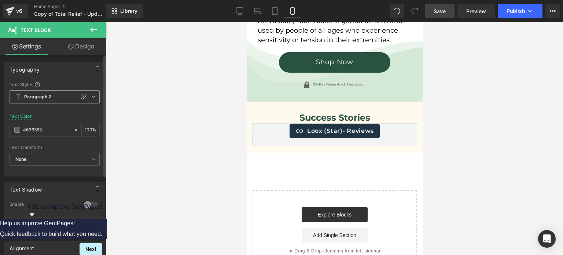
click at [92, 100] on span "Paragraph 2" at bounding box center [55, 96] width 90 height 13
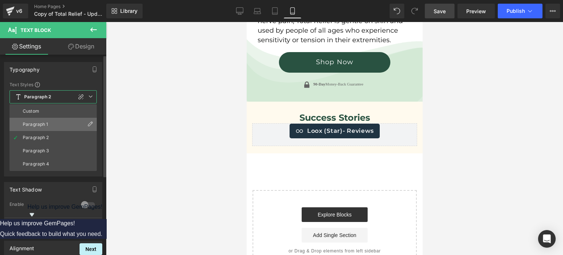
click at [78, 123] on li "Paragraph 1" at bounding box center [53, 124] width 87 height 13
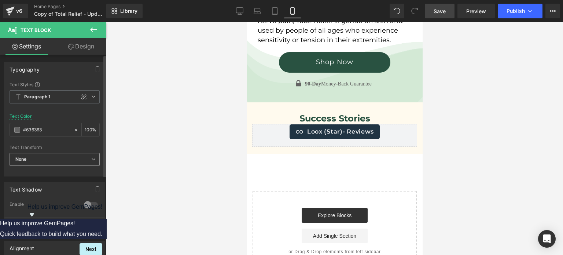
click at [61, 155] on span "None" at bounding box center [55, 159] width 90 height 13
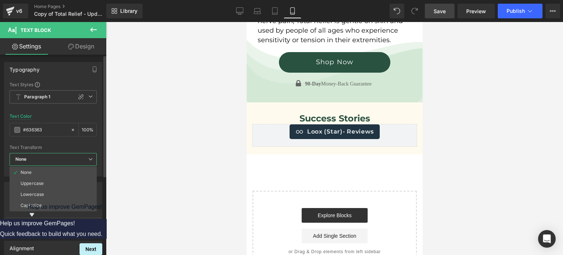
click at [61, 155] on span "None" at bounding box center [53, 159] width 87 height 13
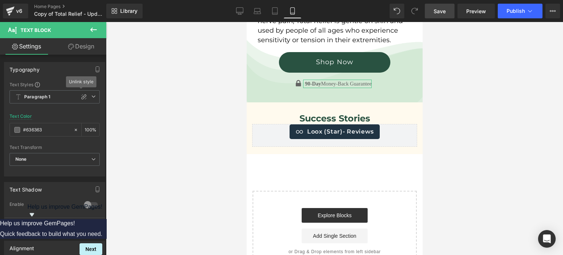
click at [87, 45] on link "Design" at bounding box center [81, 46] width 53 height 16
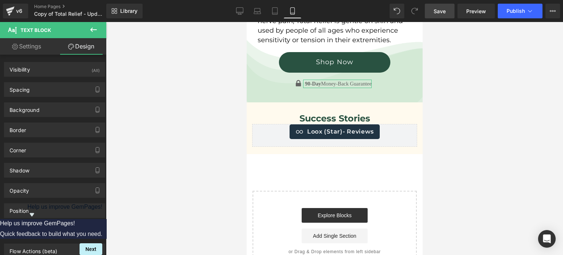
click at [43, 51] on link "Settings" at bounding box center [26, 46] width 53 height 16
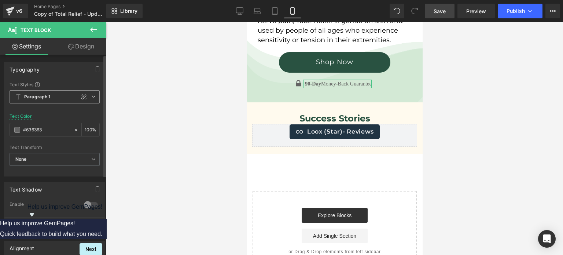
click at [57, 98] on span "Paragraph 1" at bounding box center [55, 96] width 90 height 13
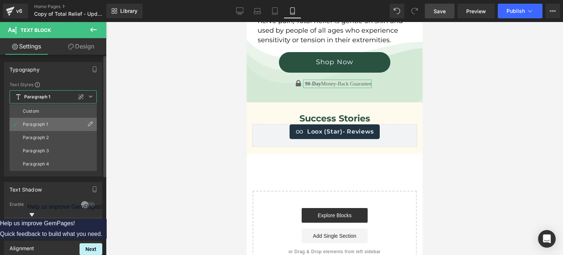
click at [52, 121] on li "Paragraph 1" at bounding box center [53, 124] width 87 height 13
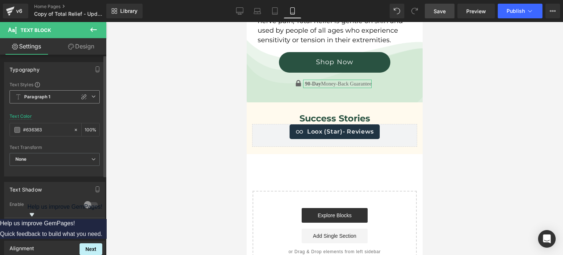
click at [52, 100] on span "Paragraph 1" at bounding box center [55, 96] width 90 height 13
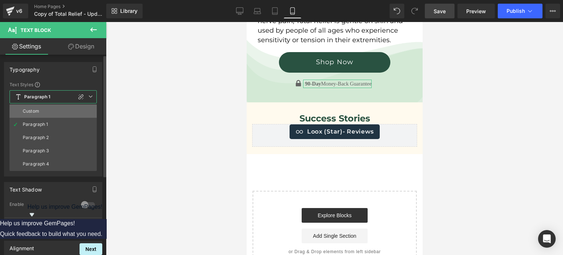
click at [51, 109] on li "Custom" at bounding box center [53, 110] width 87 height 13
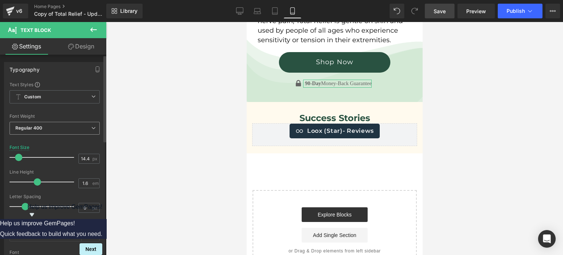
click at [52, 128] on span "Regular 400" at bounding box center [55, 128] width 90 height 13
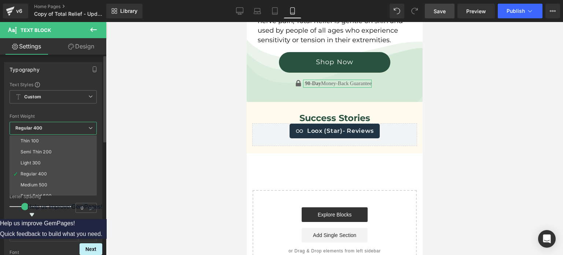
click at [52, 128] on span "Regular 400" at bounding box center [53, 128] width 87 height 13
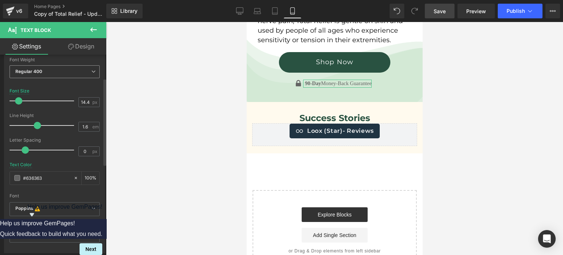
scroll to position [58, 0]
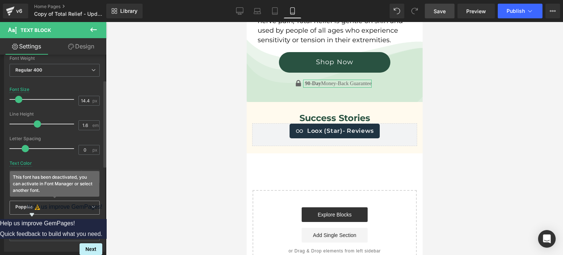
click at [54, 206] on b "Poppins This font has been deactivated, you can activate in Font Manager or sel…" at bounding box center [53, 207] width 76 height 7
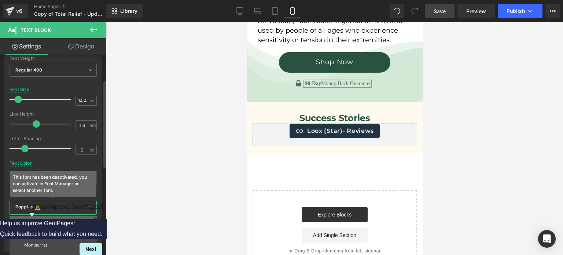
click at [52, 222] on li "Default" at bounding box center [55, 222] width 91 height 12
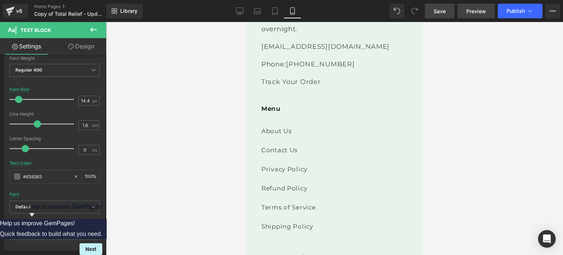
scroll to position [2398, 0]
click at [452, 6] on link "Save" at bounding box center [440, 11] width 30 height 15
click at [555, 8] on icon at bounding box center [553, 11] width 6 height 6
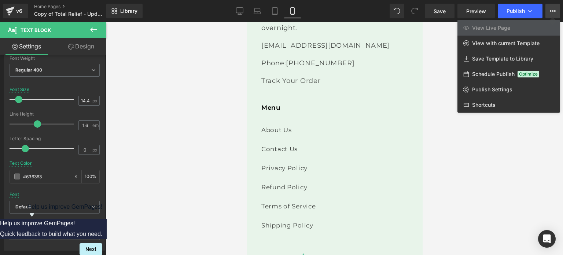
click at [555, 8] on icon at bounding box center [553, 11] width 6 height 6
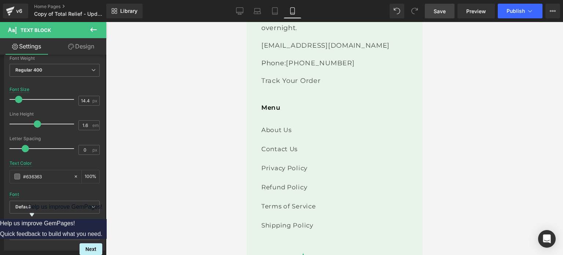
click at [434, 12] on link "Save" at bounding box center [440, 11] width 30 height 15
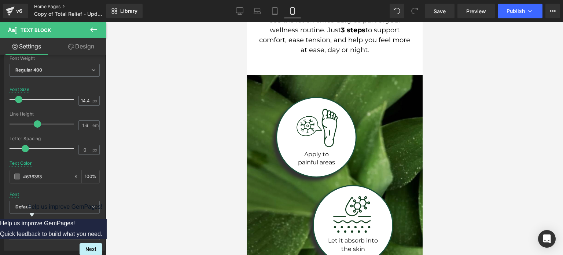
scroll to position [1276, 0]
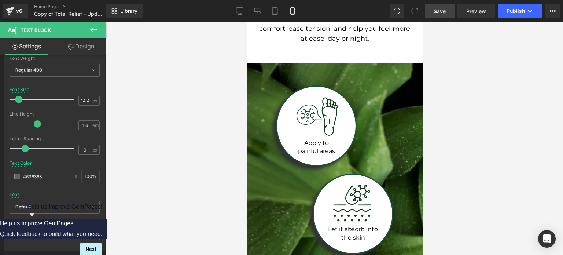
click at [443, 8] on span "Save" at bounding box center [440, 11] width 12 height 8
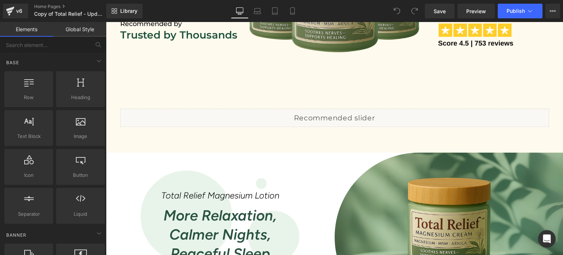
scroll to position [427, 0]
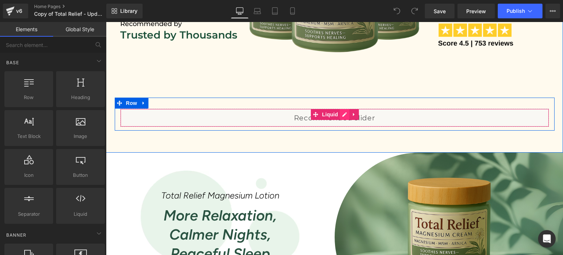
click at [340, 113] on div "Liquid" at bounding box center [334, 118] width 429 height 18
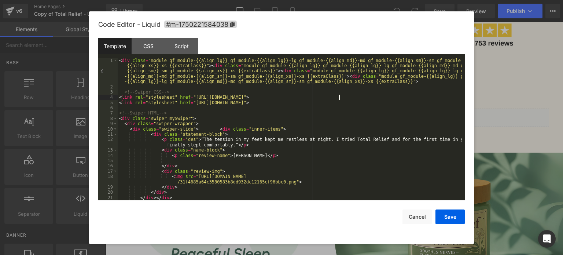
click at [345, 96] on div "< div class = "module gf_module-{{align_lg}} gf_module-{{align_lg}}-lg gf_modul…" at bounding box center [290, 145] width 344 height 174
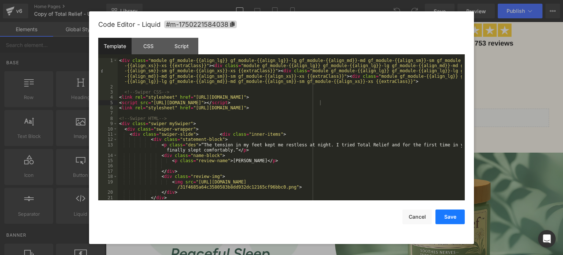
click at [456, 217] on button "Save" at bounding box center [450, 216] width 29 height 15
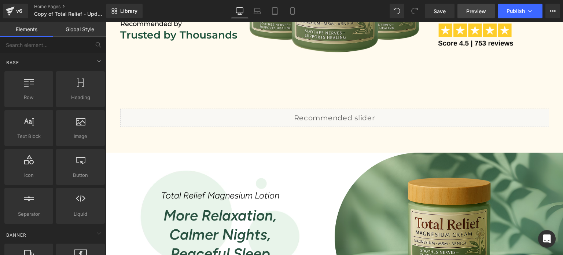
click at [463, 9] on link "Preview" at bounding box center [476, 11] width 37 height 15
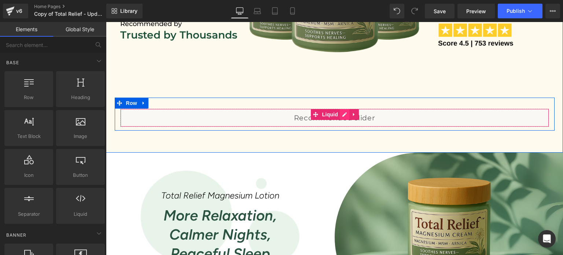
click at [343, 115] on div "Liquid" at bounding box center [334, 118] width 429 height 18
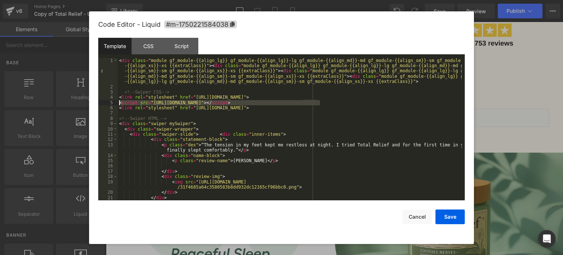
drag, startPoint x: 326, startPoint y: 101, endPoint x: 118, endPoint y: 101, distance: 207.1
click at [118, 101] on div "< div class = "module gf_module-{{align_lg}} gf_module-{{align_lg}}-lg gf_modul…" at bounding box center [290, 145] width 344 height 174
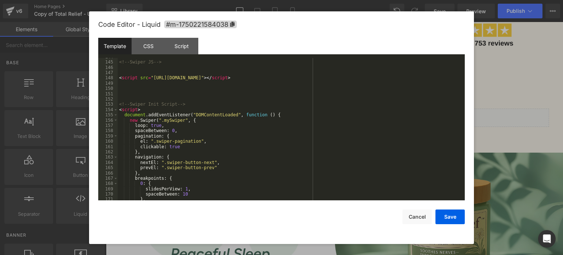
scroll to position [822, 0]
click at [295, 79] on div "<!-- Swiper JS --> < script src = "https://cdn.jsdelivr.net/npm/swiper@11/swipe…" at bounding box center [290, 130] width 344 height 153
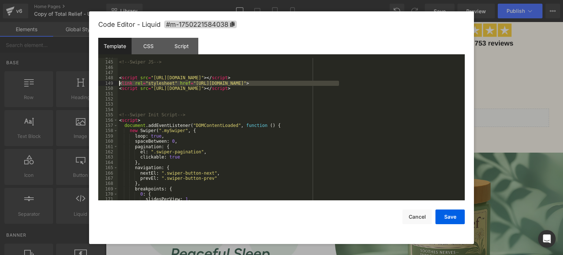
drag, startPoint x: 343, startPoint y: 84, endPoint x: 115, endPoint y: 82, distance: 227.7
click at [115, 82] on pre "144 145 146 147 148 149 150 151 152 153 154 155 156 157 158 159 160 161 162 163…" at bounding box center [281, 129] width 367 height 143
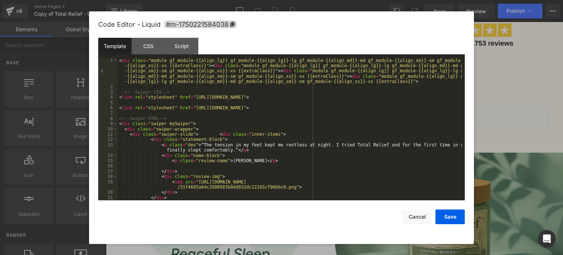
scroll to position [0, 0]
click at [358, 104] on div "< div class = "module gf_module-{{align_lg}} gf_module-{{align_lg}}-lg gf_modul…" at bounding box center [290, 145] width 344 height 174
click at [447, 214] on button "Save" at bounding box center [450, 216] width 29 height 15
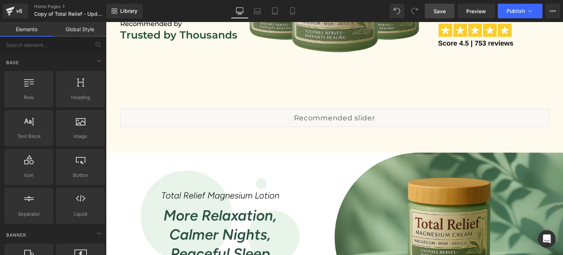
click at [434, 10] on span "Save" at bounding box center [440, 11] width 12 height 8
click at [444, 12] on span "Save" at bounding box center [440, 11] width 12 height 8
click at [438, 11] on span "Save" at bounding box center [440, 11] width 12 height 8
